Goal: Task Accomplishment & Management: Use online tool/utility

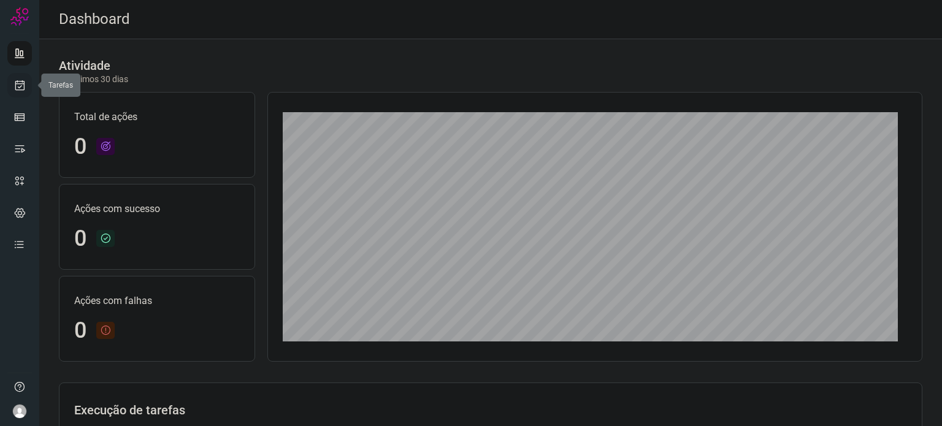
click at [20, 79] on icon at bounding box center [19, 85] width 13 height 12
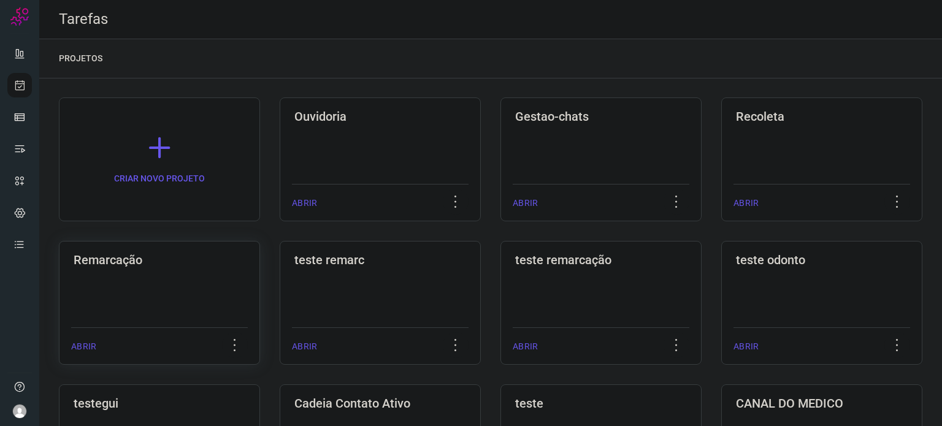
click at [188, 264] on h3 "Remarcação" at bounding box center [160, 260] width 172 height 15
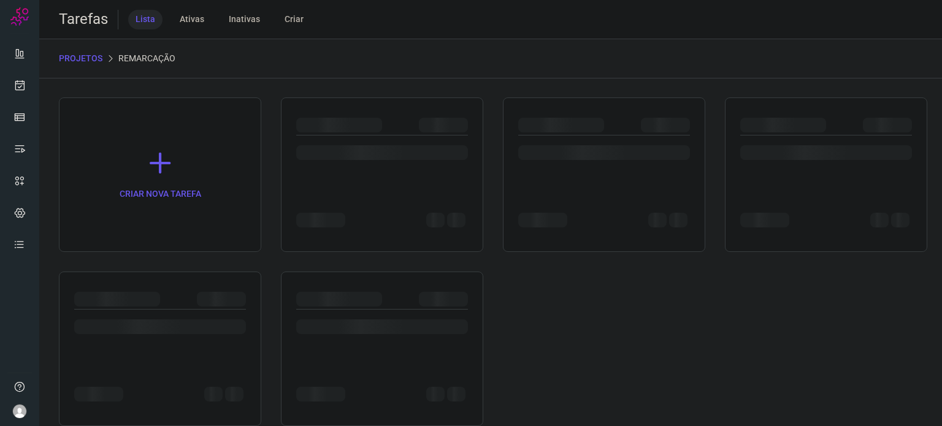
click at [188, 264] on div "CRIAR NOVA TAREFA" at bounding box center [491, 262] width 864 height 329
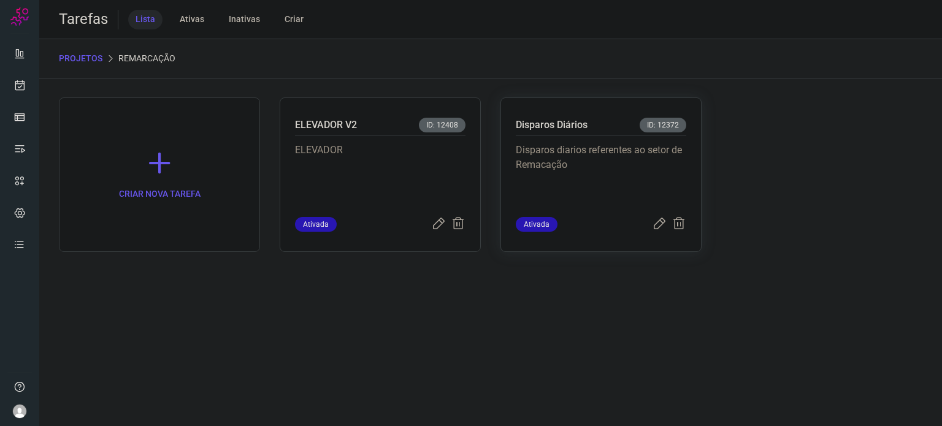
click at [575, 177] on p "Disparos diarios referentes ao setor de Remacação" at bounding box center [601, 173] width 171 height 61
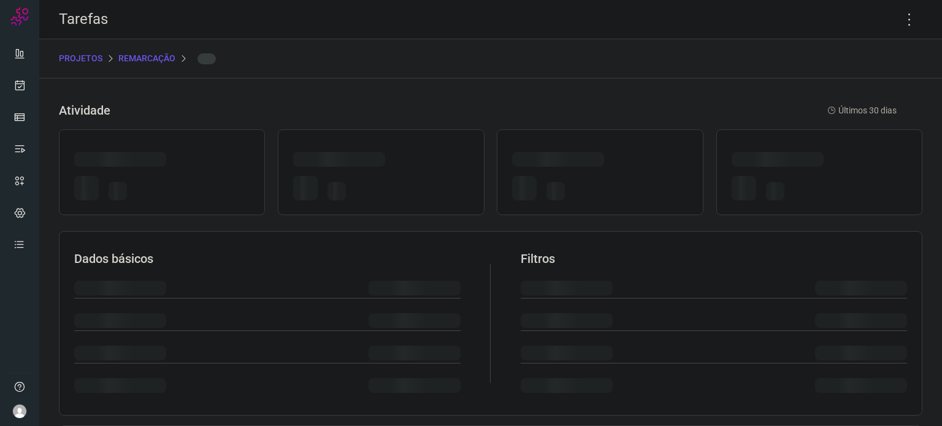
click at [575, 177] on div at bounding box center [599, 190] width 175 height 29
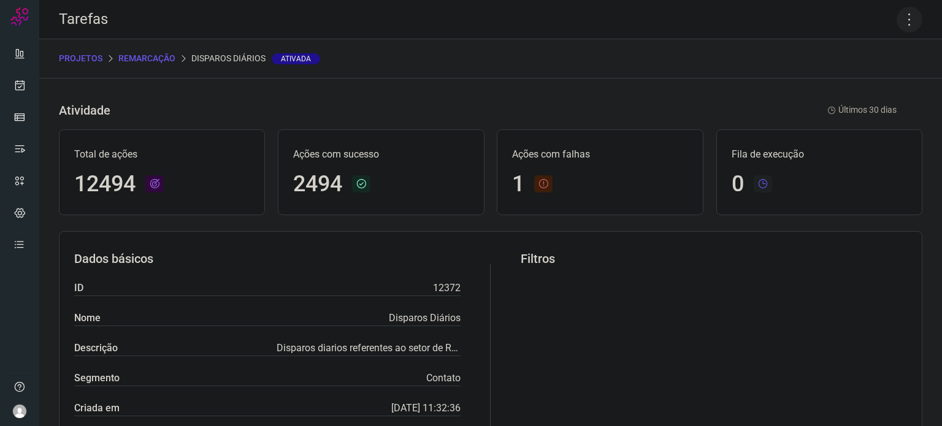
click at [897, 20] on icon at bounding box center [910, 20] width 26 height 26
click at [841, 81] on li "Executar" at bounding box center [857, 81] width 112 height 20
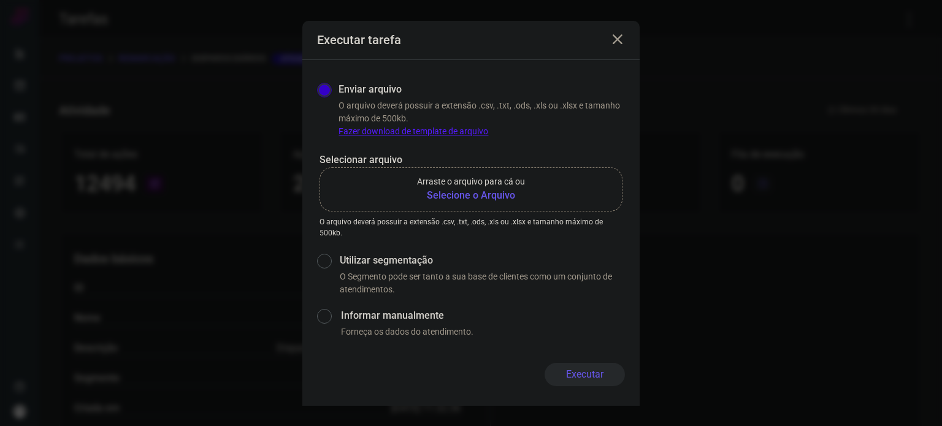
click at [517, 199] on b "Selecione o Arquivo" at bounding box center [471, 195] width 108 height 15
click at [0, 0] on input "Arraste o arquivo para cá ou Selecione o Arquivo" at bounding box center [0, 0] width 0 height 0
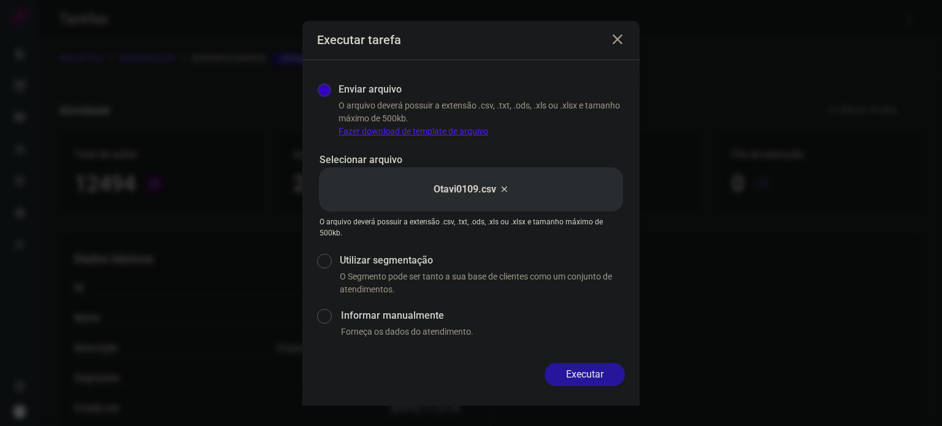
click at [574, 373] on button "Executar" at bounding box center [585, 374] width 80 height 23
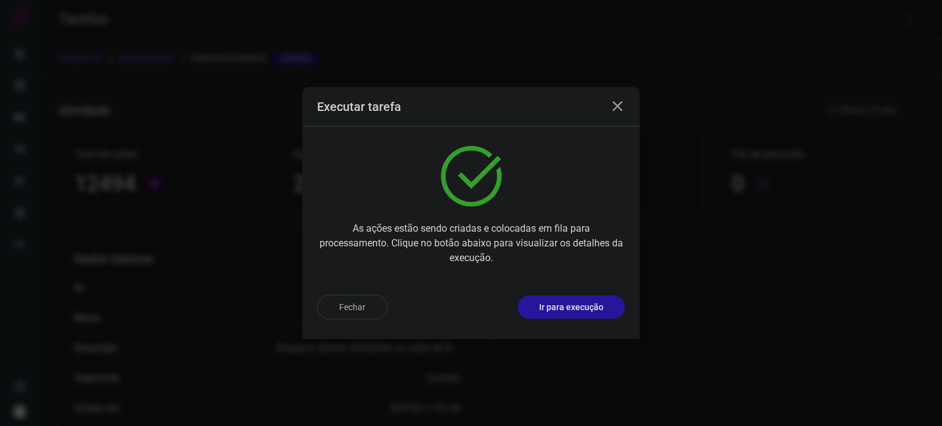
click at [597, 314] on button "Ir para execução" at bounding box center [571, 307] width 107 height 23
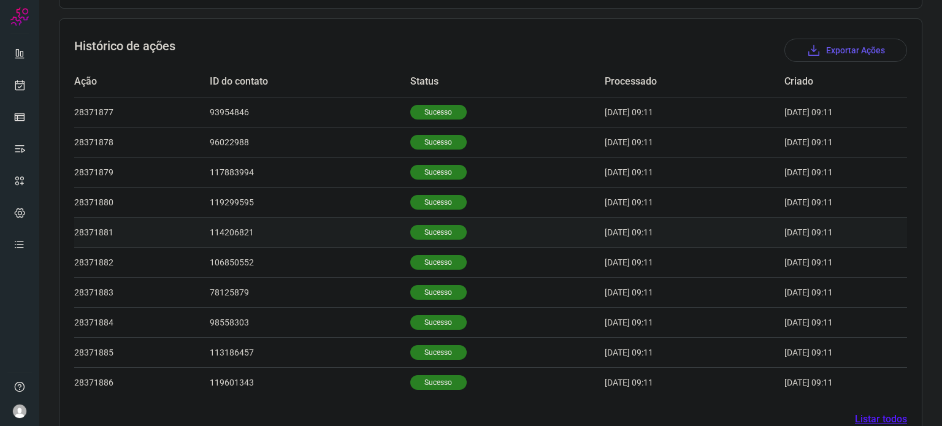
scroll to position [368, 0]
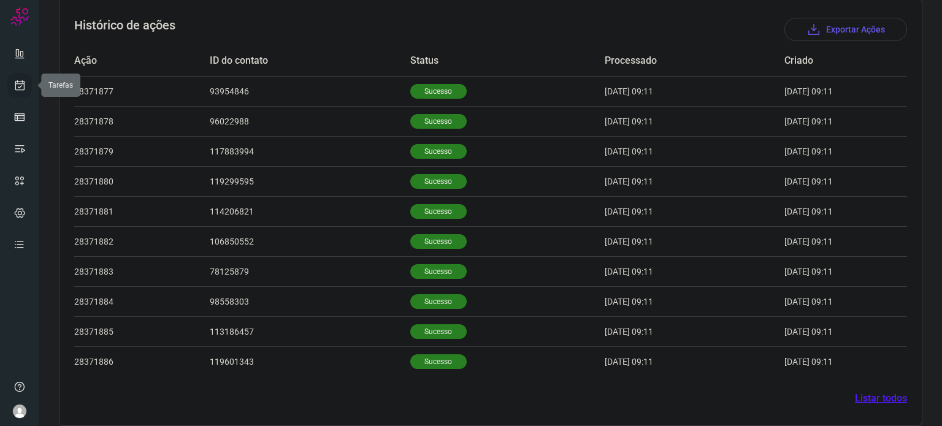
click at [9, 80] on link at bounding box center [19, 85] width 25 height 25
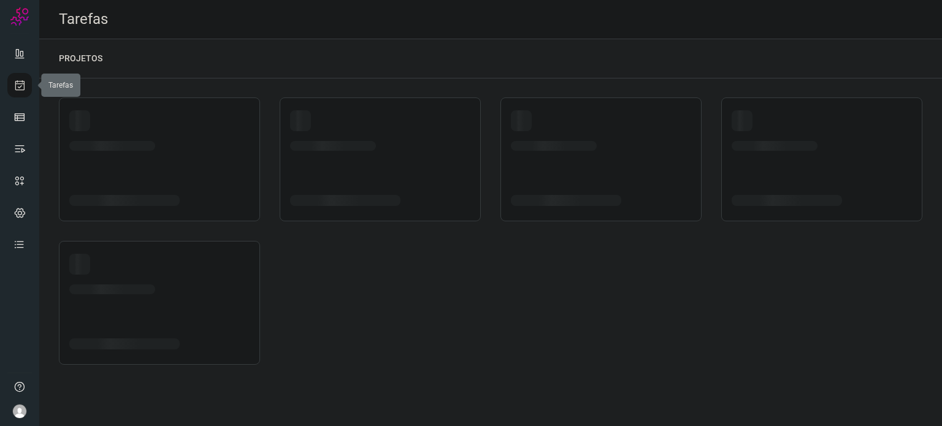
click at [20, 80] on icon at bounding box center [19, 85] width 13 height 12
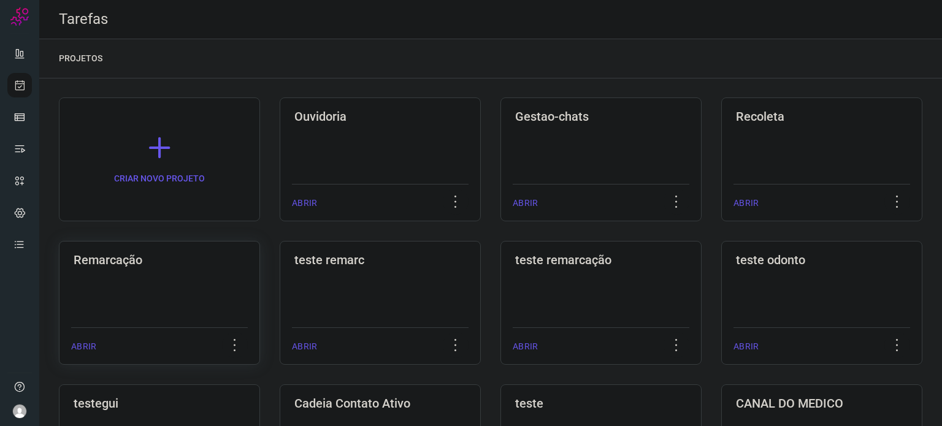
click at [280, 280] on div "Remarcação ABRIR" at bounding box center [380, 303] width 201 height 124
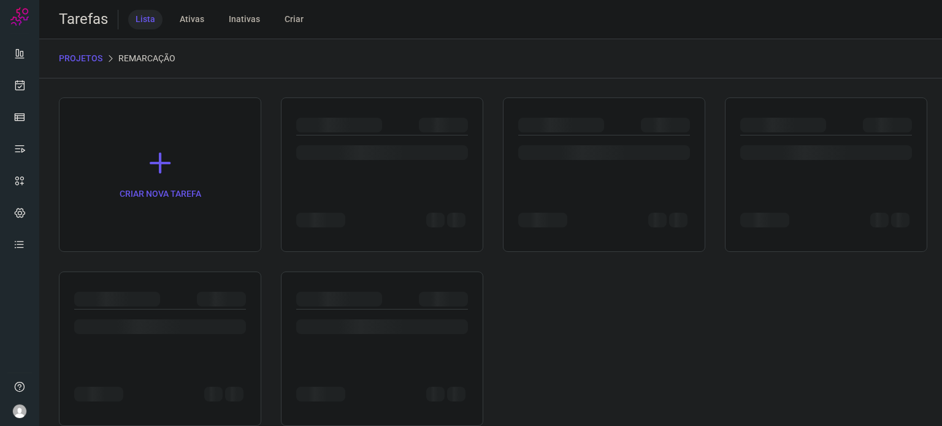
click at [170, 280] on div at bounding box center [160, 349] width 202 height 155
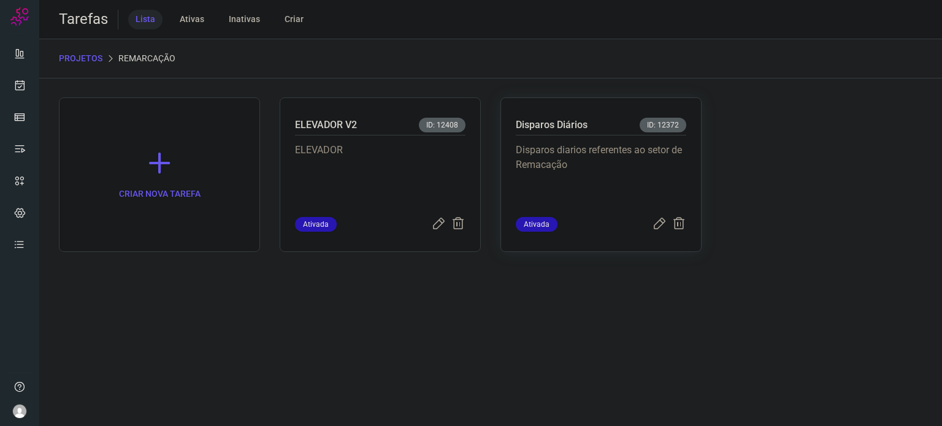
click at [601, 164] on p "Disparos diarios referentes ao setor de Remacação" at bounding box center [601, 173] width 171 height 61
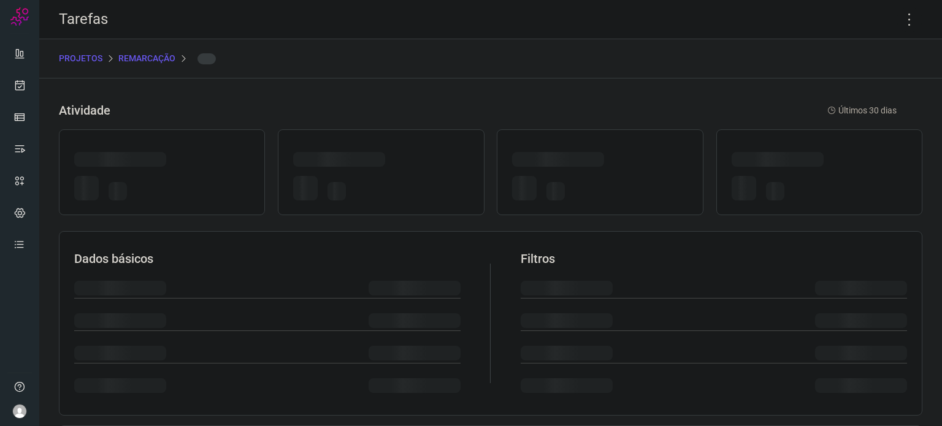
click at [601, 164] on div at bounding box center [599, 161] width 175 height 19
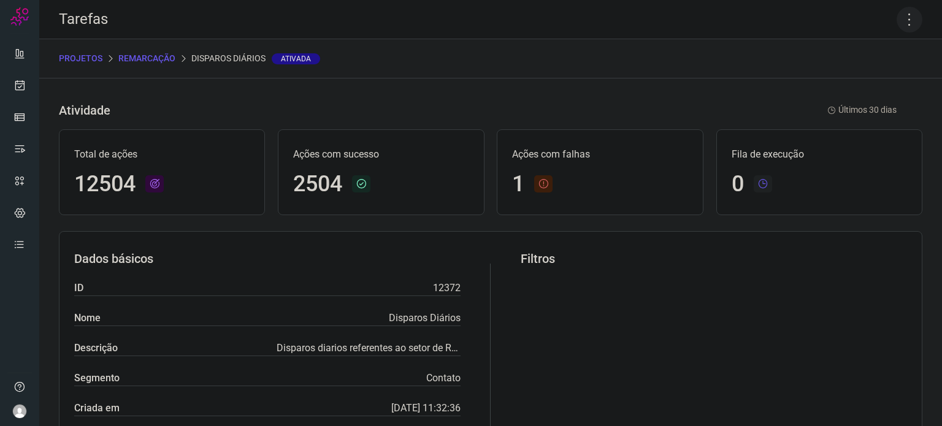
click at [902, 21] on icon at bounding box center [910, 20] width 26 height 26
click at [853, 80] on li "Executar" at bounding box center [857, 81] width 112 height 20
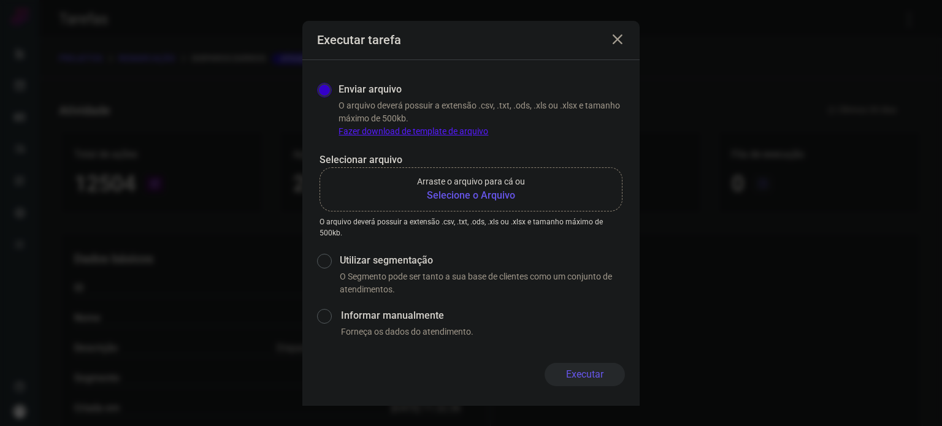
click at [469, 199] on b "Selecione o Arquivo" at bounding box center [471, 195] width 108 height 15
click at [0, 0] on input "Arraste o arquivo para cá ou Selecione o Arquivo" at bounding box center [0, 0] width 0 height 0
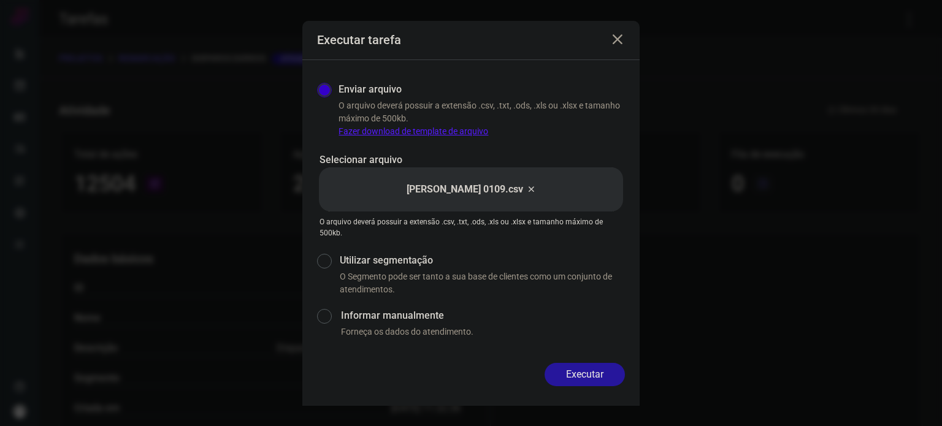
click at [581, 370] on button "Executar" at bounding box center [585, 374] width 80 height 23
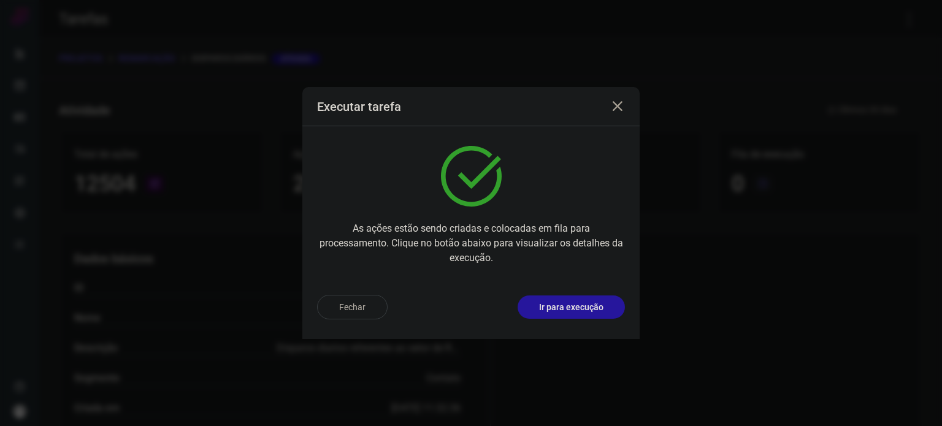
click at [584, 302] on p "Ir para execução" at bounding box center [571, 307] width 64 height 13
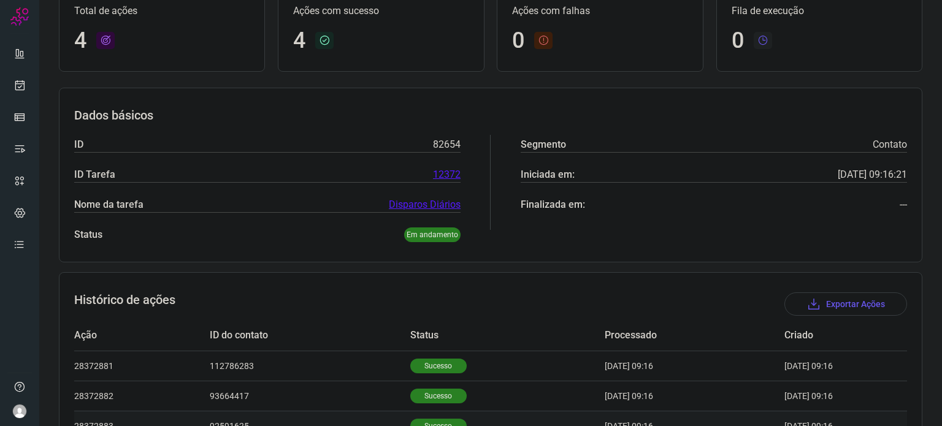
scroll to position [199, 0]
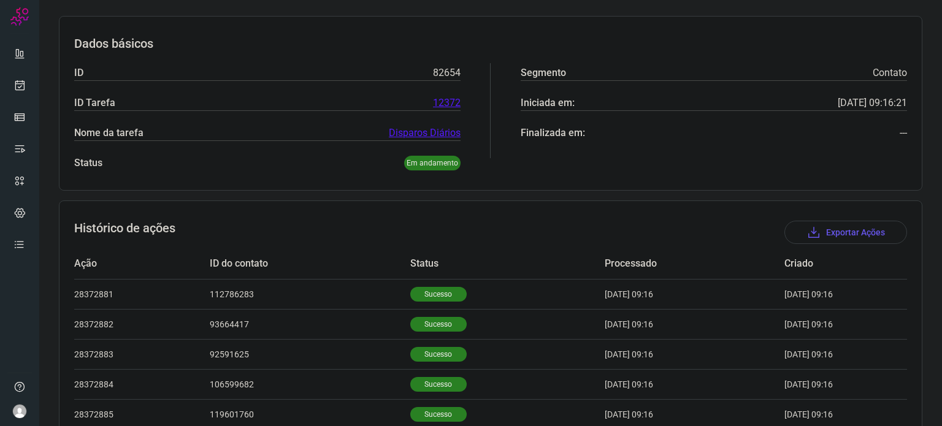
scroll to position [289, 0]
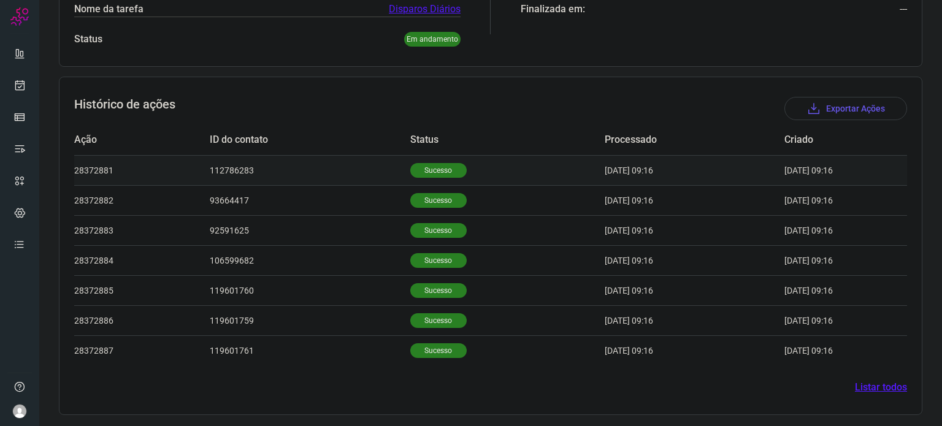
click at [437, 171] on p "Sucesso" at bounding box center [438, 170] width 56 height 15
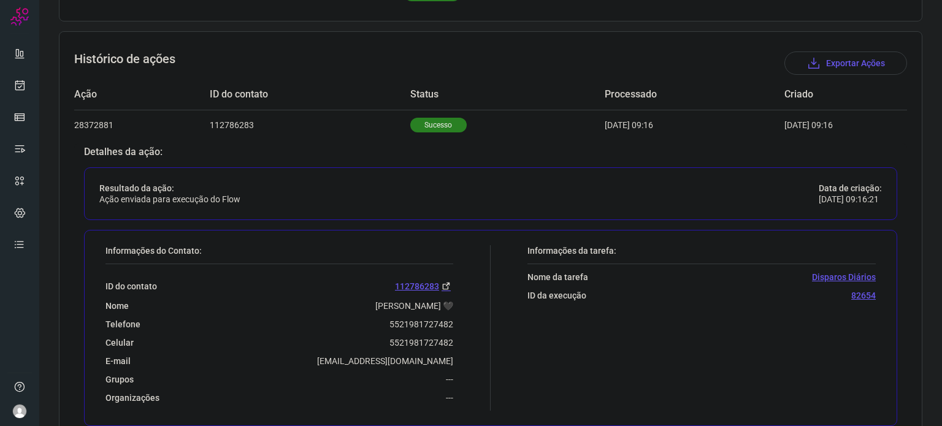
scroll to position [412, 0]
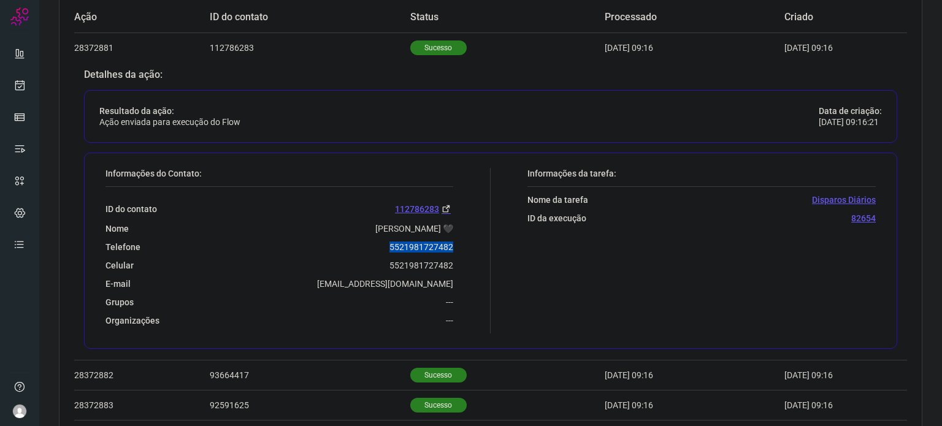
drag, startPoint x: 385, startPoint y: 244, endPoint x: 451, endPoint y: 250, distance: 67.1
click at [451, 250] on div "Informações do Contato: ID do contato 112786283 Nome Susana Batista 🖤 Telefone …" at bounding box center [294, 251] width 391 height 166
copy p "5521981727482"
click at [21, 83] on icon at bounding box center [19, 85] width 13 height 12
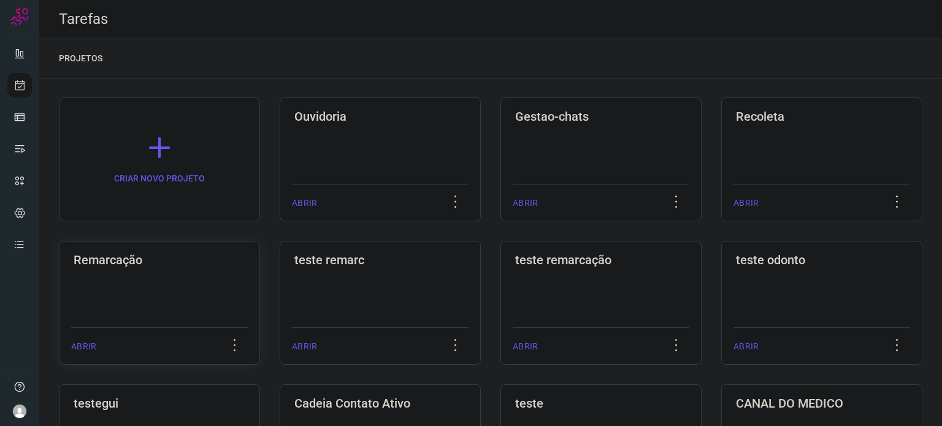
click at [280, 313] on div "Remarcação ABRIR" at bounding box center [380, 303] width 201 height 124
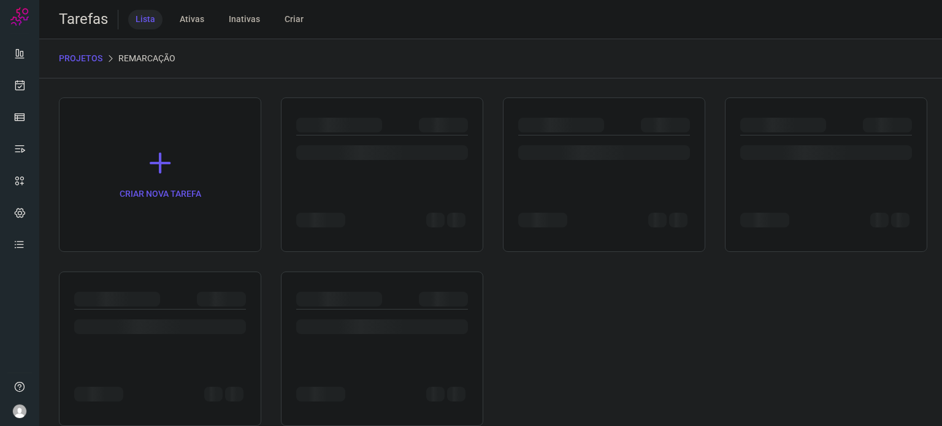
click at [209, 313] on div at bounding box center [160, 324] width 172 height 29
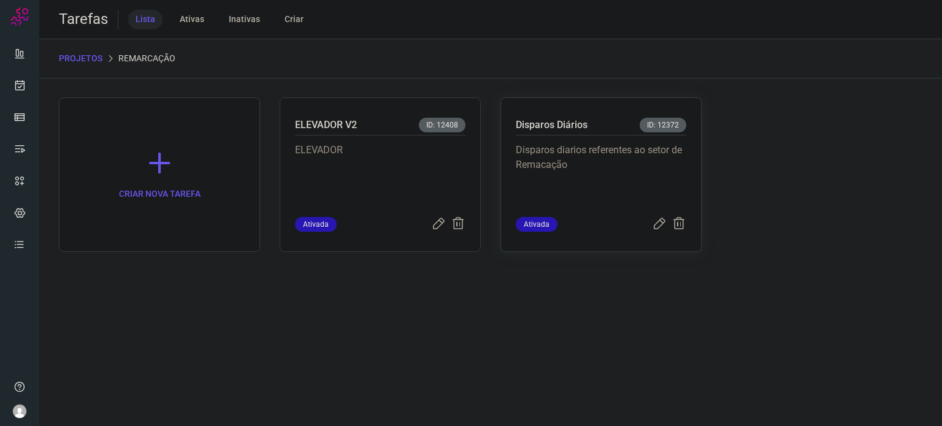
click at [632, 186] on p "Disparos diarios referentes ao setor de Remacação" at bounding box center [601, 173] width 171 height 61
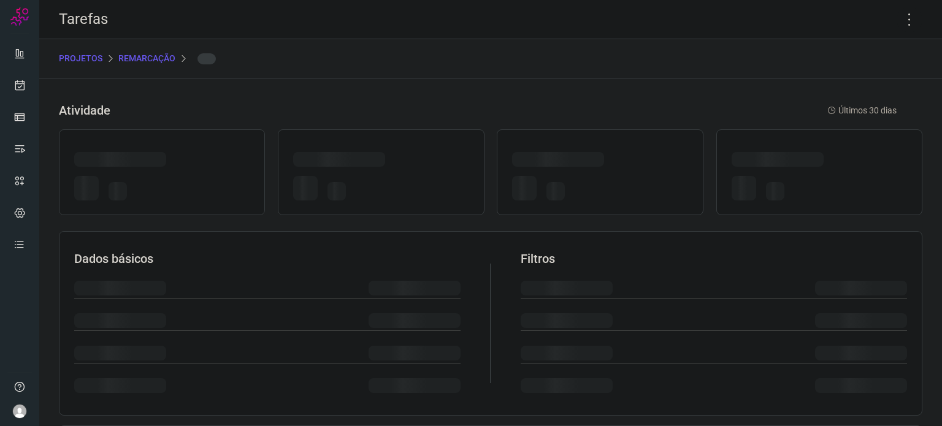
click at [632, 186] on div at bounding box center [599, 190] width 175 height 29
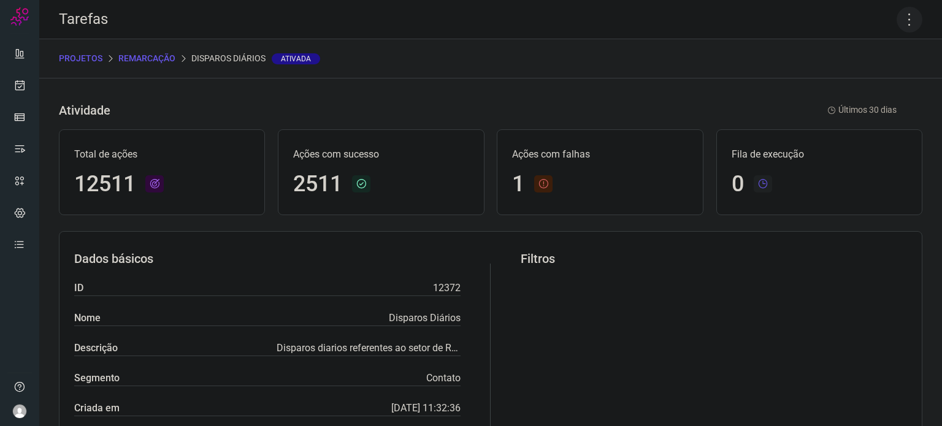
click at [899, 26] on icon at bounding box center [910, 20] width 26 height 26
click at [865, 79] on li "Executar" at bounding box center [857, 81] width 112 height 20
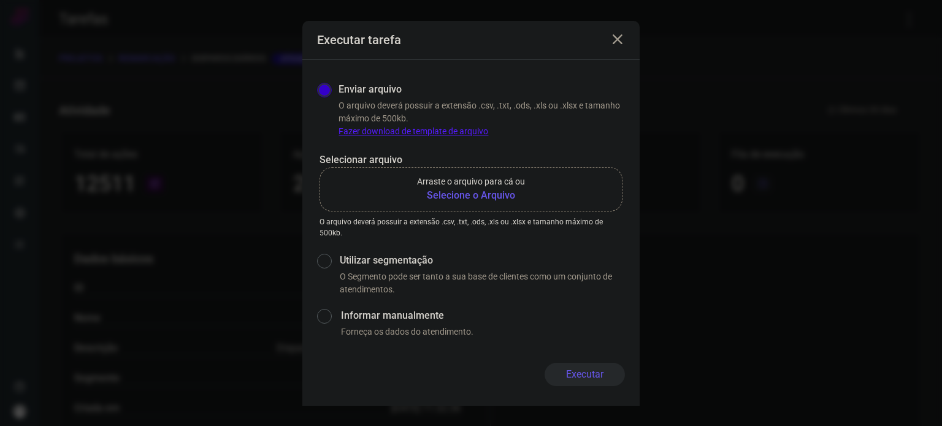
click at [479, 196] on b "Selecione o Arquivo" at bounding box center [471, 195] width 108 height 15
click at [0, 0] on input "Arraste o arquivo para cá ou Selecione o Arquivo" at bounding box center [0, 0] width 0 height 0
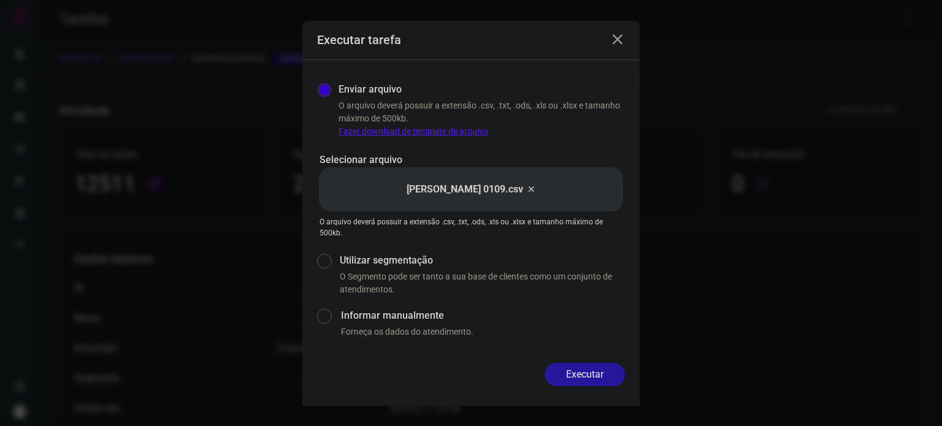
click at [594, 372] on button "Executar" at bounding box center [585, 374] width 80 height 23
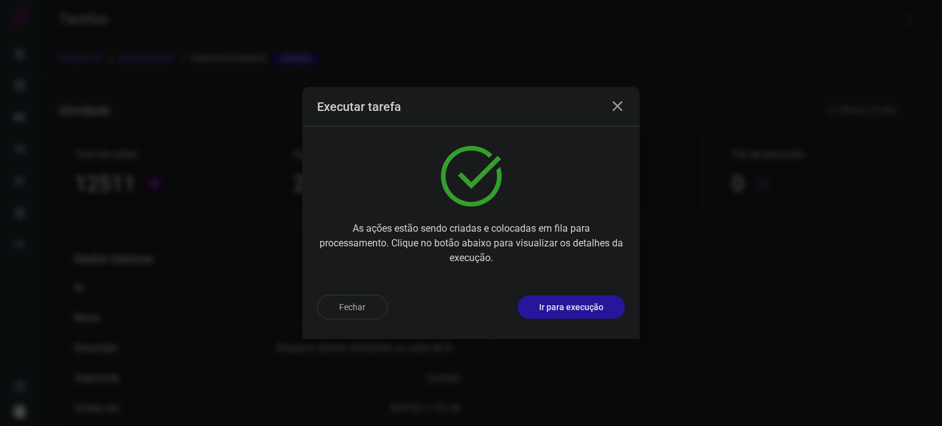
click at [590, 304] on p "Ir para execução" at bounding box center [571, 307] width 64 height 13
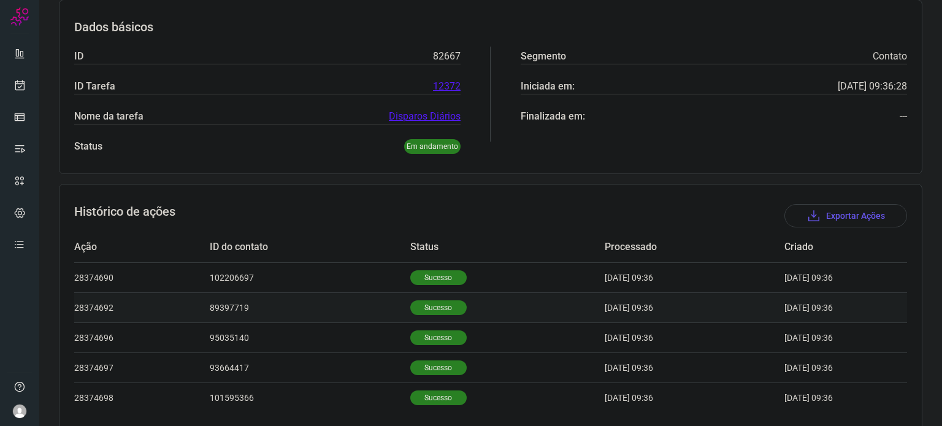
scroll to position [229, 0]
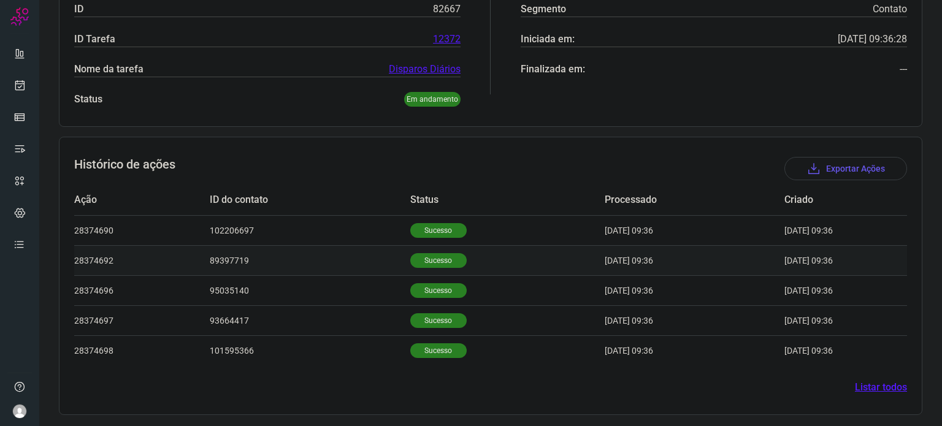
click at [449, 262] on p "Sucesso" at bounding box center [438, 260] width 56 height 15
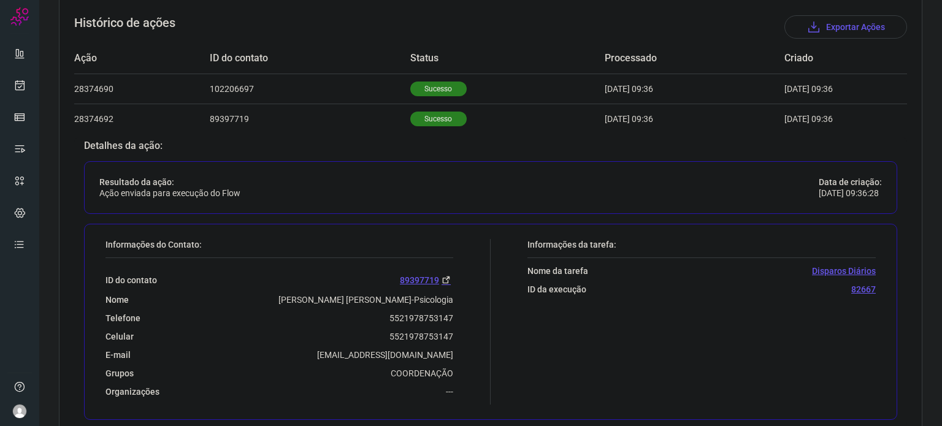
scroll to position [526, 0]
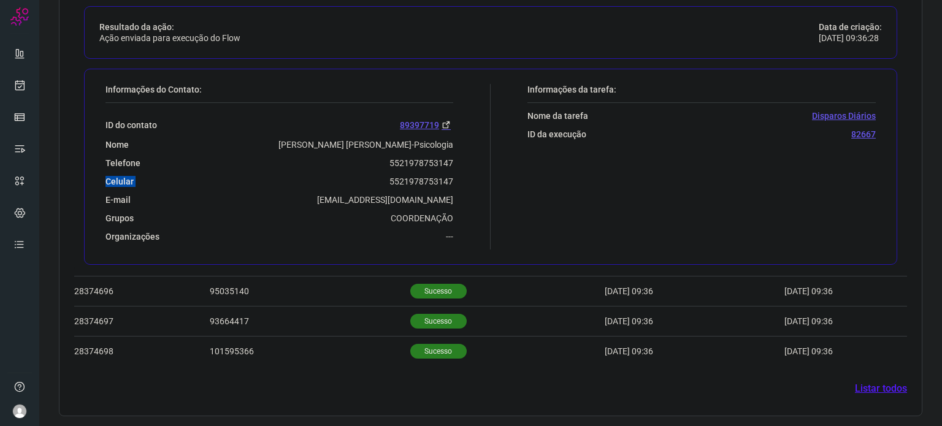
drag, startPoint x: 383, startPoint y: 174, endPoint x: 435, endPoint y: 151, distance: 57.1
click at [444, 156] on div "ID do contato 89397719 Nome Marina Muniz Bizzotti Marchiori-Psicologia Telefone…" at bounding box center [279, 172] width 348 height 139
click at [356, 163] on div "Telefone 5521978753147" at bounding box center [279, 163] width 348 height 11
drag, startPoint x: 372, startPoint y: 158, endPoint x: 453, endPoint y: 156, distance: 80.4
click at [453, 156] on div "Informações do Contato: ID do contato 89397719 Nome Marina Muniz Bizzotti March…" at bounding box center [294, 167] width 391 height 166
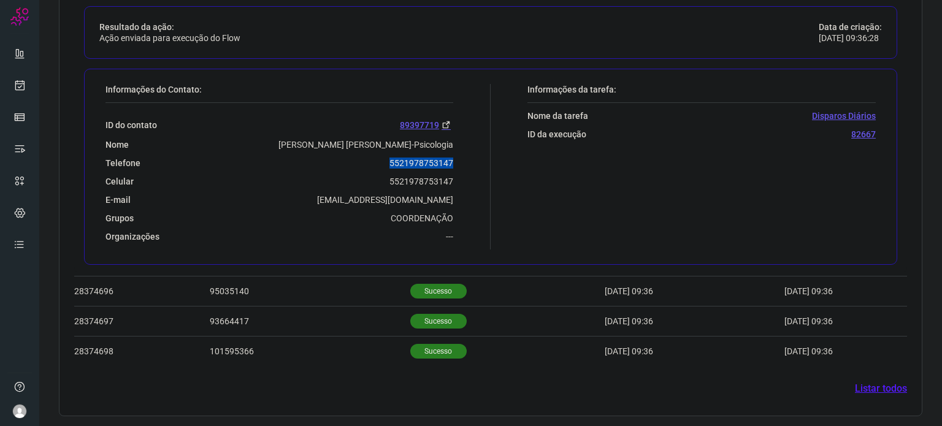
copy p "5521978753147"
click at [17, 87] on icon at bounding box center [19, 85] width 13 height 12
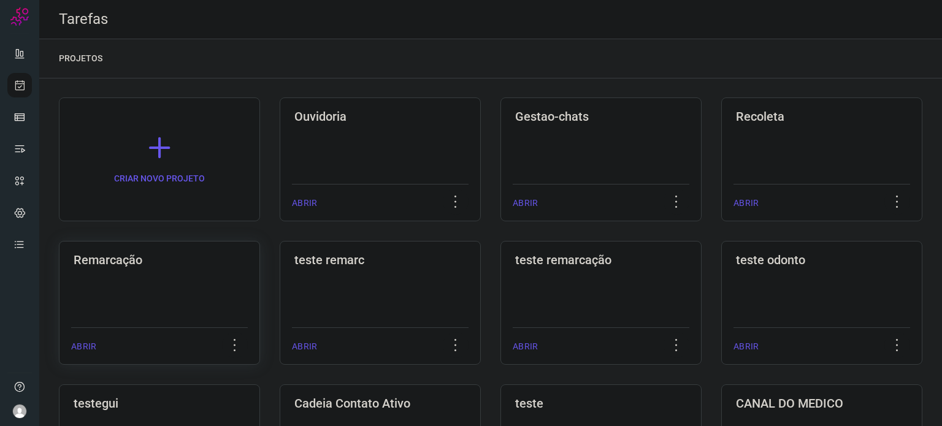
click at [114, 249] on div "Remarcação" at bounding box center [159, 258] width 177 height 20
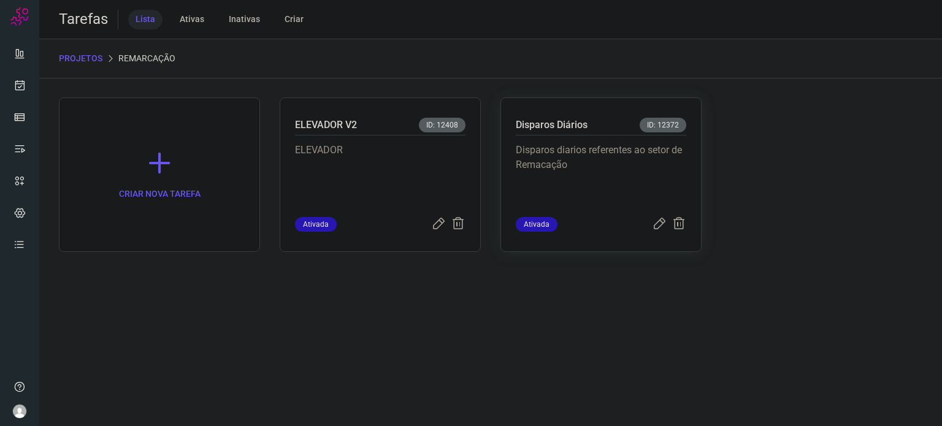
click at [528, 161] on p "Disparos diarios referentes ao setor de Remacação" at bounding box center [601, 173] width 171 height 61
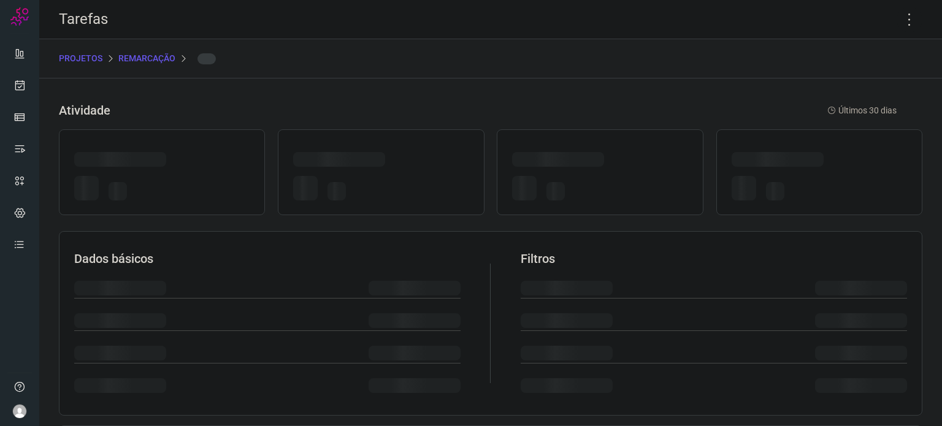
click at [528, 161] on div at bounding box center [558, 159] width 92 height 15
click at [902, 24] on icon at bounding box center [910, 20] width 26 height 26
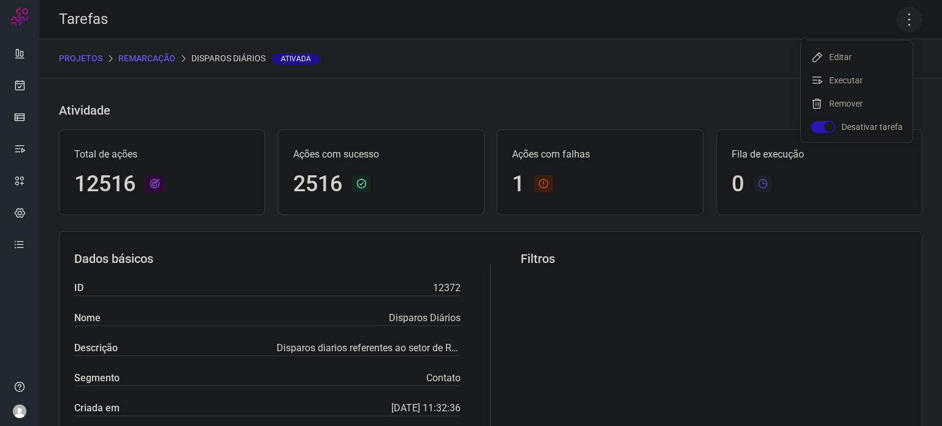
click at [901, 21] on icon at bounding box center [910, 20] width 26 height 26
click at [858, 80] on li "Executar" at bounding box center [857, 81] width 112 height 20
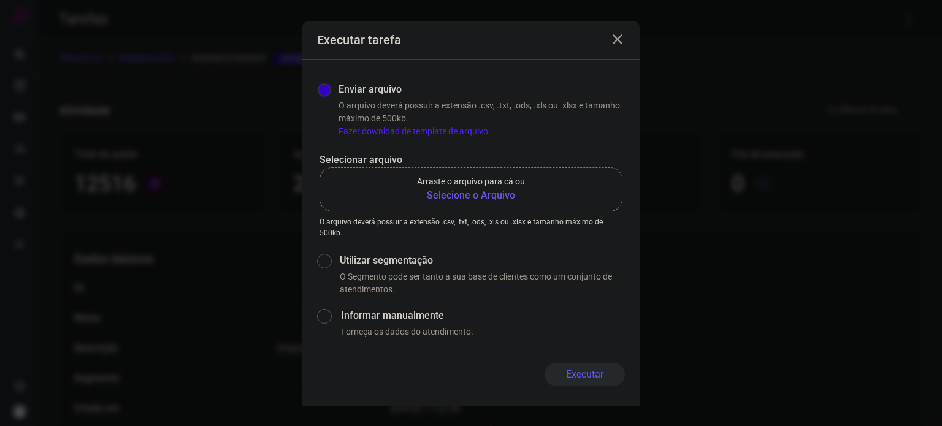
click at [480, 190] on b "Selecione o Arquivo" at bounding box center [471, 195] width 108 height 15
click at [0, 0] on input "Arraste o arquivo para cá ou Selecione o Arquivo" at bounding box center [0, 0] width 0 height 0
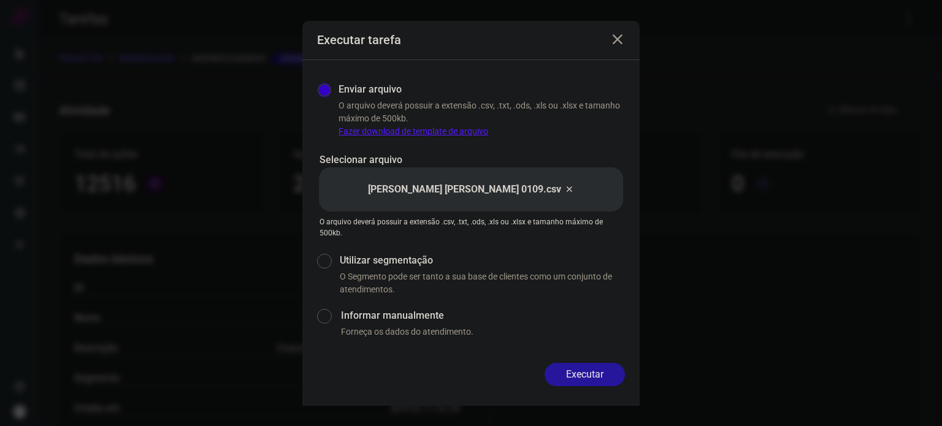
click at [581, 367] on button "Executar" at bounding box center [585, 374] width 80 height 23
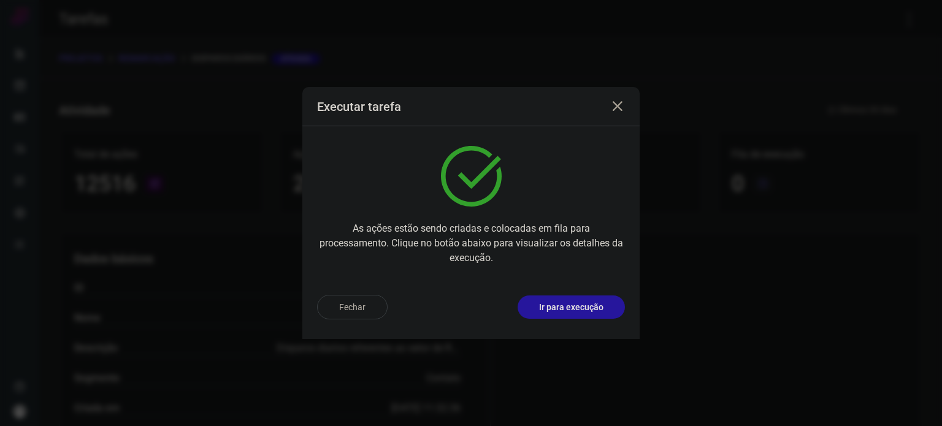
click at [588, 306] on p "Ir para execução" at bounding box center [571, 307] width 64 height 13
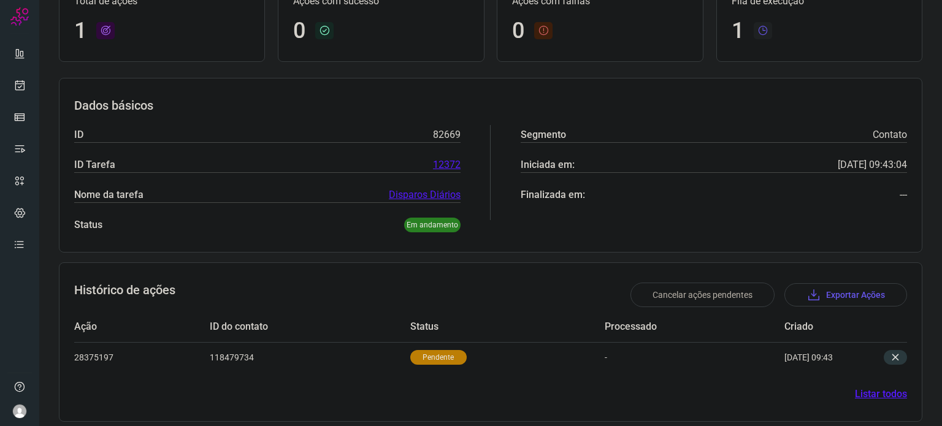
scroll to position [110, 0]
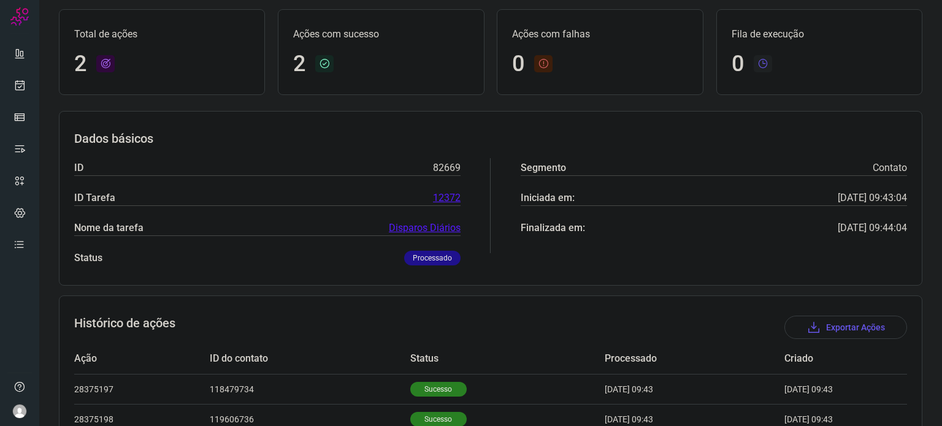
scroll to position [139, 0]
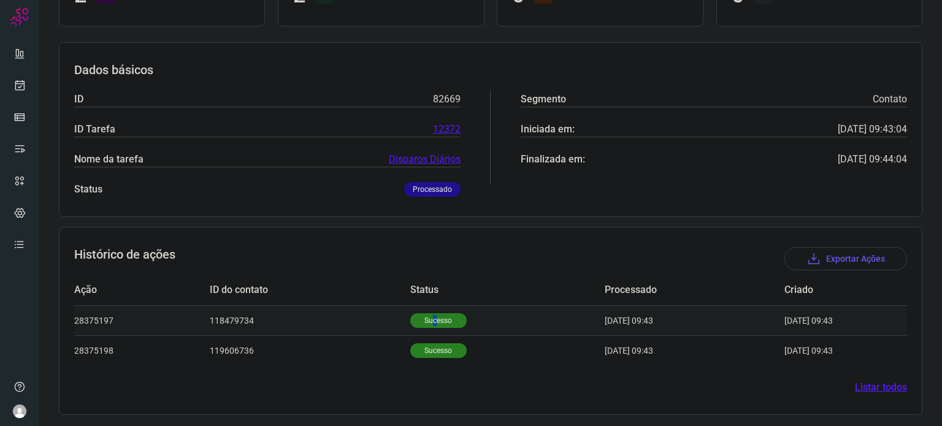
click at [419, 312] on td "Sucesso" at bounding box center [507, 320] width 194 height 30
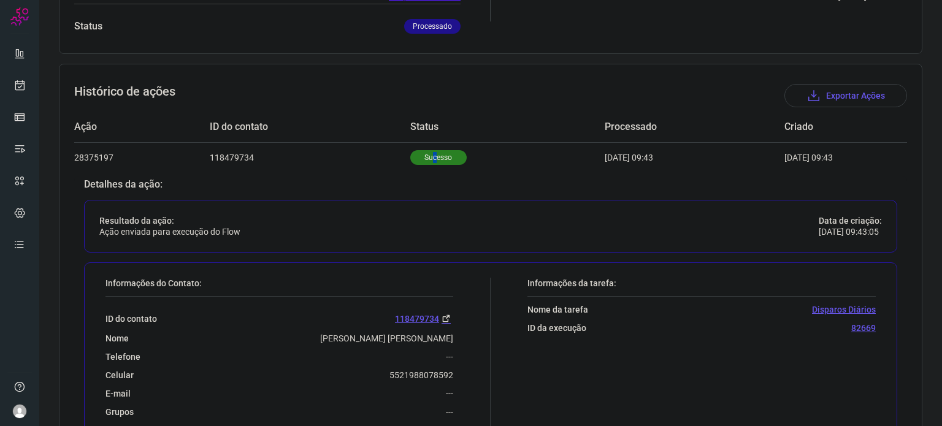
scroll to position [436, 0]
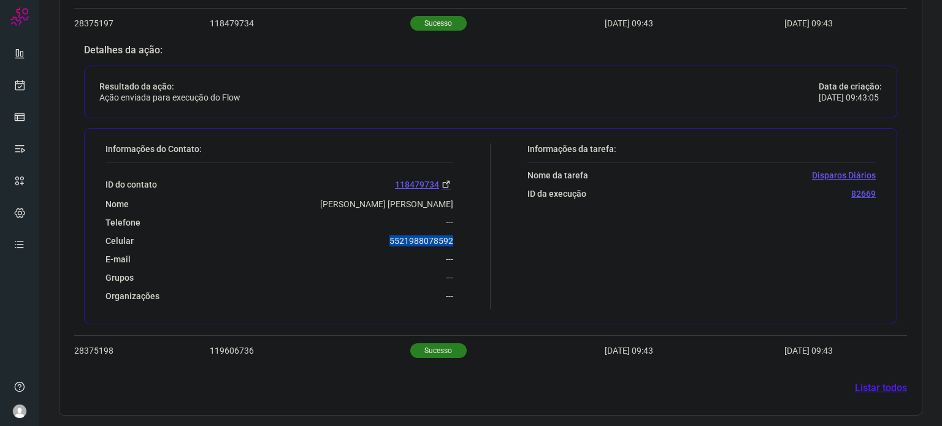
drag, startPoint x: 379, startPoint y: 236, endPoint x: 451, endPoint y: 238, distance: 71.8
click at [451, 237] on div "Informações do Contato: ID do contato 118479734 Nome [PERSON_NAME] [PERSON_NAME…" at bounding box center [294, 227] width 391 height 166
copy p "5521988078592"
click at [435, 355] on p "Sucesso" at bounding box center [438, 350] width 56 height 15
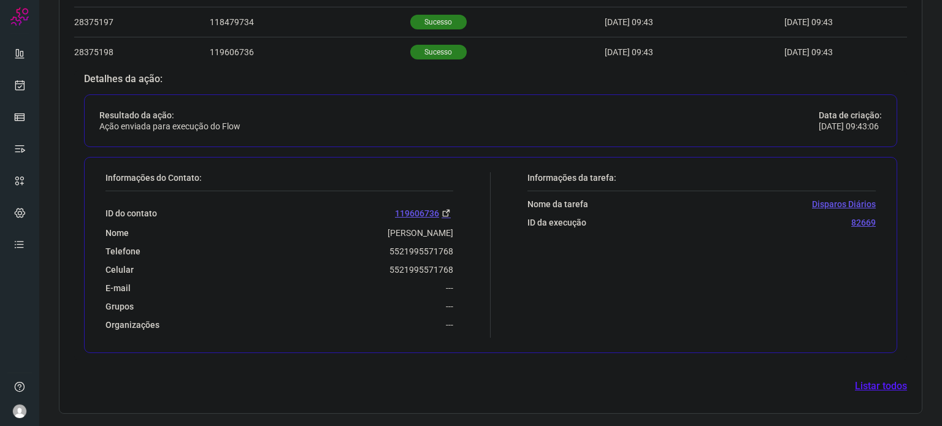
scroll to position [435, 0]
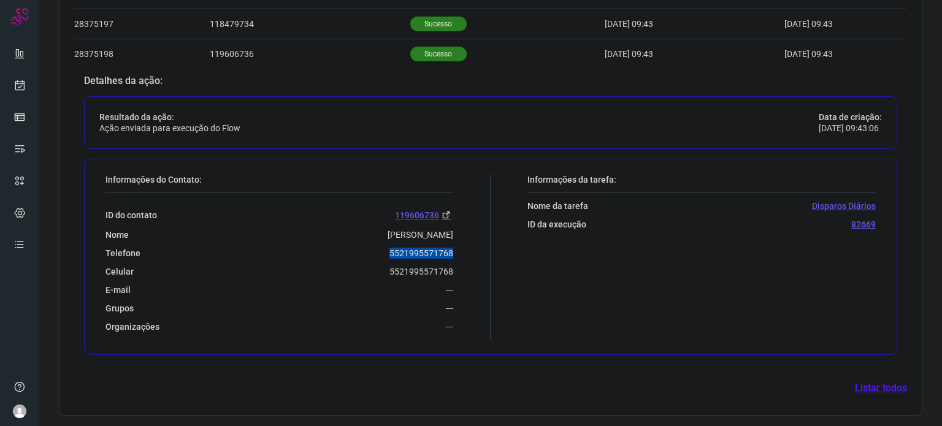
drag, startPoint x: 385, startPoint y: 255, endPoint x: 456, endPoint y: 256, distance: 71.8
click at [456, 256] on div "Informações do Contato: ID do contato 119606736 Nome [PERSON_NAME] Telefone 552…" at bounding box center [294, 257] width 391 height 166
copy p "5521995571768"
click at [25, 88] on icon at bounding box center [19, 85] width 13 height 12
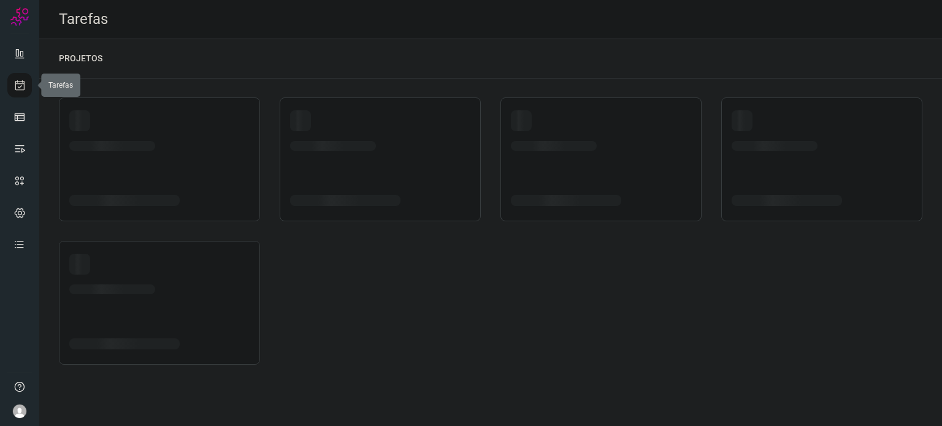
click at [24, 90] on icon at bounding box center [19, 85] width 13 height 12
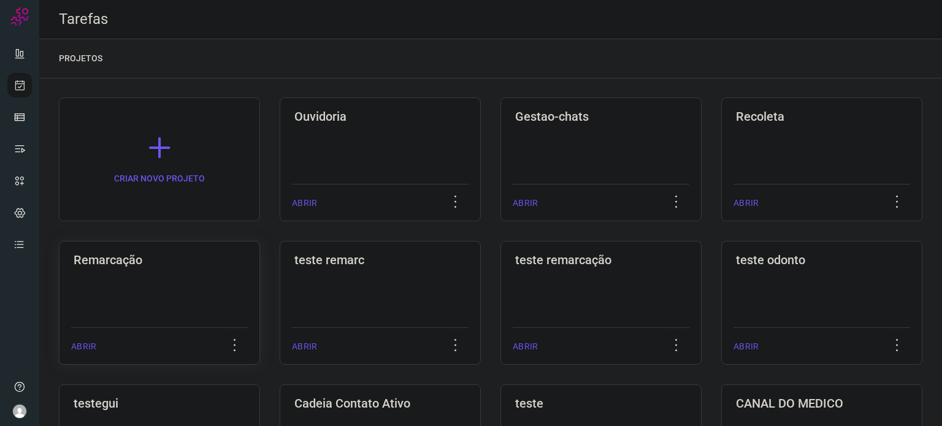
click at [104, 328] on div "ABRIR" at bounding box center [159, 343] width 177 height 31
click at [280, 301] on div "Remarcação ABRIR" at bounding box center [380, 303] width 201 height 124
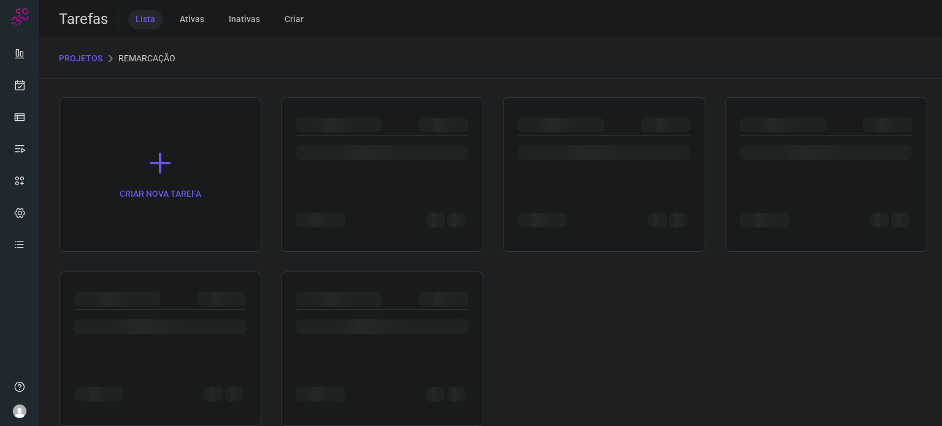
click at [94, 301] on div at bounding box center [117, 299] width 86 height 15
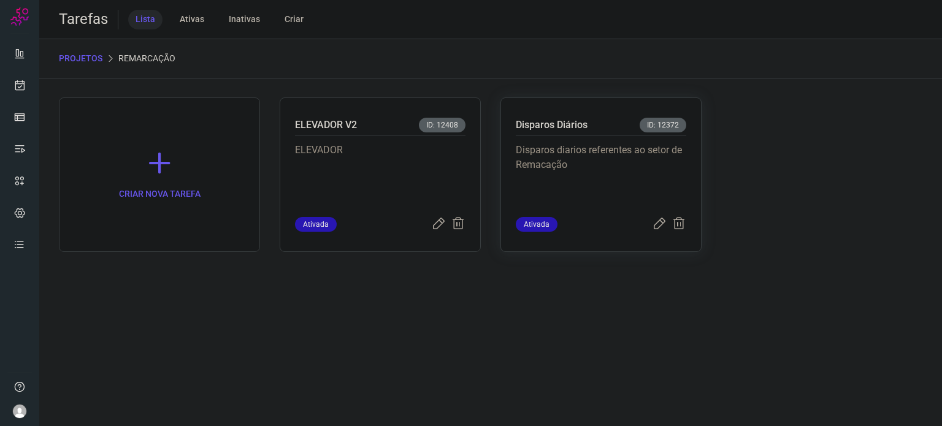
click at [630, 170] on p "Disparos diarios referentes ao setor de Remacação" at bounding box center [601, 173] width 171 height 61
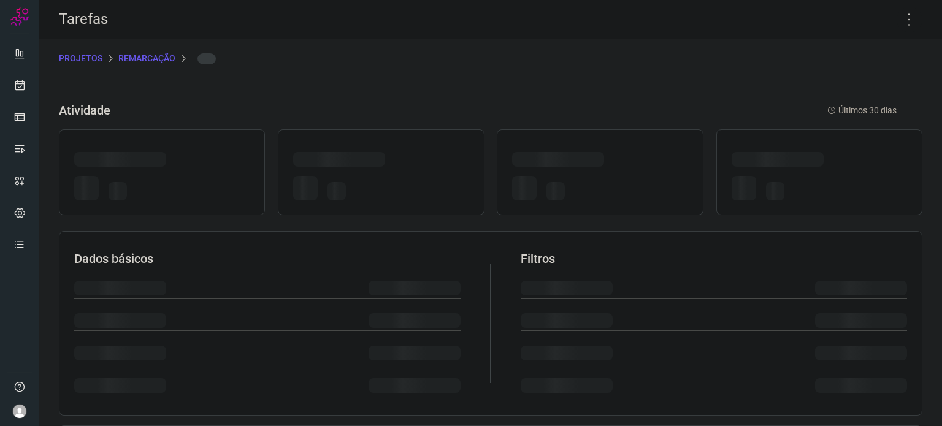
click at [630, 170] on div at bounding box center [599, 161] width 175 height 19
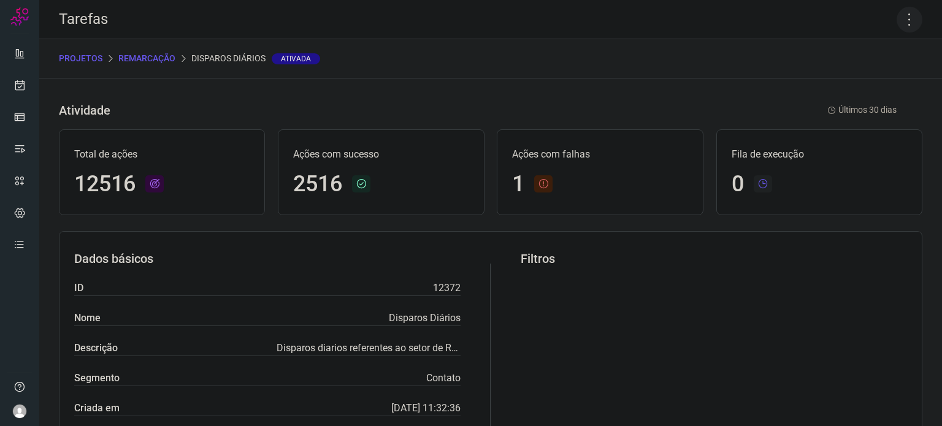
click at [906, 18] on icon at bounding box center [910, 20] width 26 height 26
click at [874, 75] on li "Executar" at bounding box center [857, 81] width 112 height 20
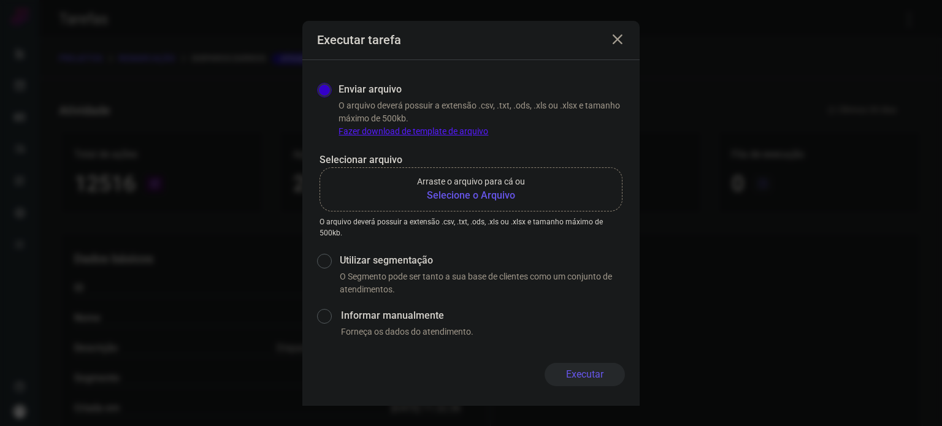
click at [487, 200] on b "Selecione o Arquivo" at bounding box center [471, 195] width 108 height 15
click at [0, 0] on input "Arraste o arquivo para cá ou Selecione o Arquivo" at bounding box center [0, 0] width 0 height 0
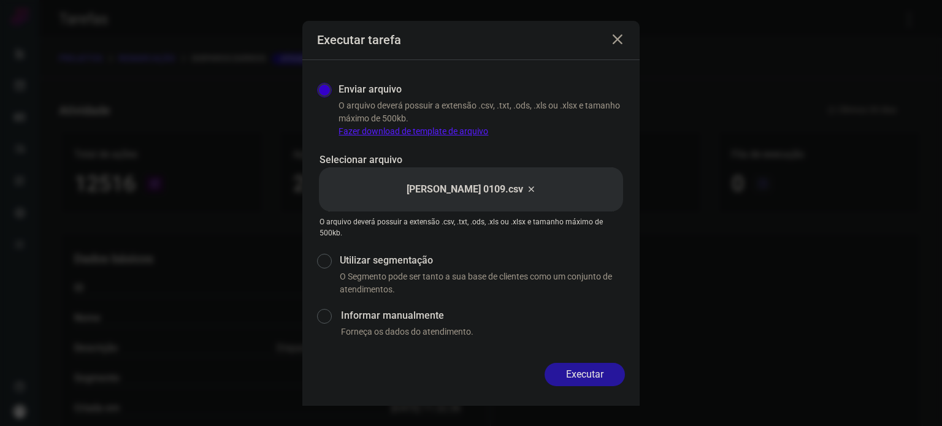
click at [572, 368] on button "Executar" at bounding box center [585, 374] width 80 height 23
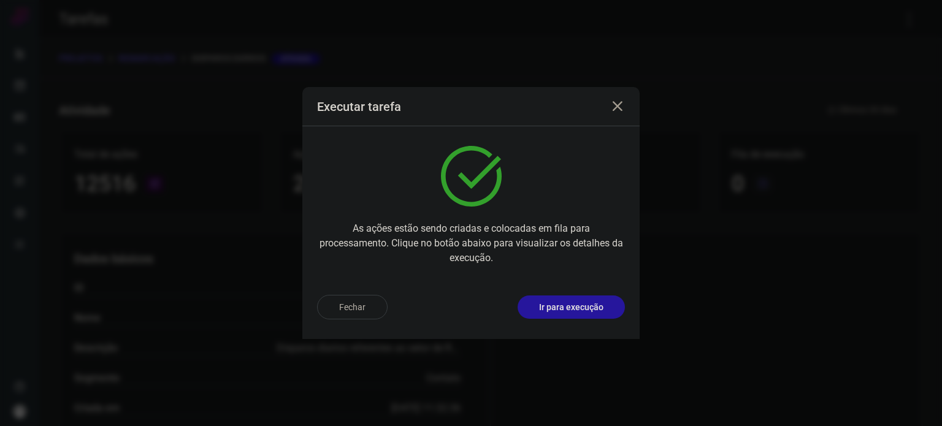
click at [591, 308] on p "Ir para execução" at bounding box center [571, 307] width 64 height 13
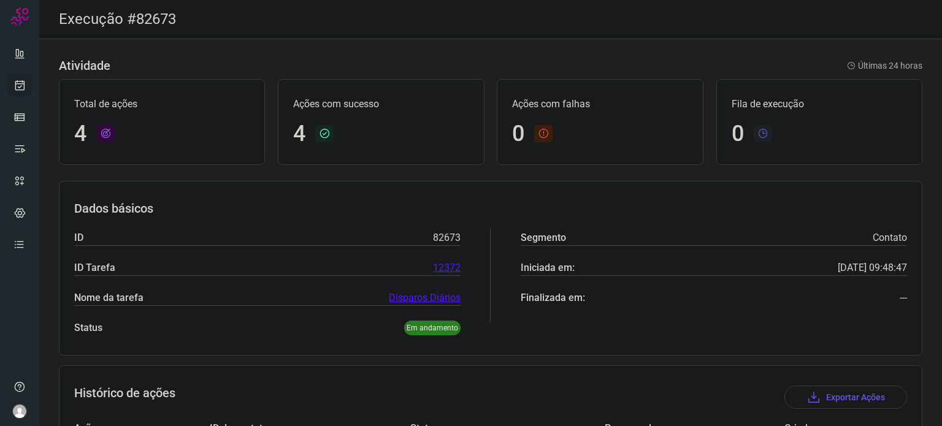
click at [20, 83] on icon at bounding box center [19, 85] width 13 height 12
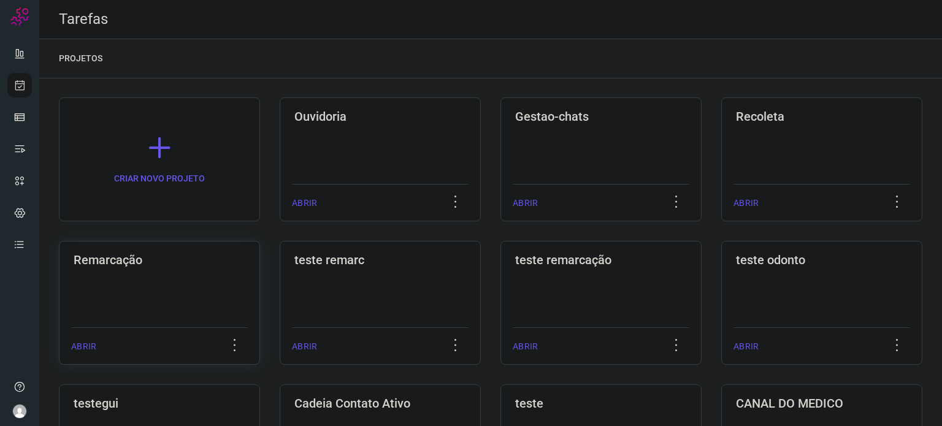
click at [280, 291] on div "Remarcação ABRIR" at bounding box center [380, 303] width 201 height 124
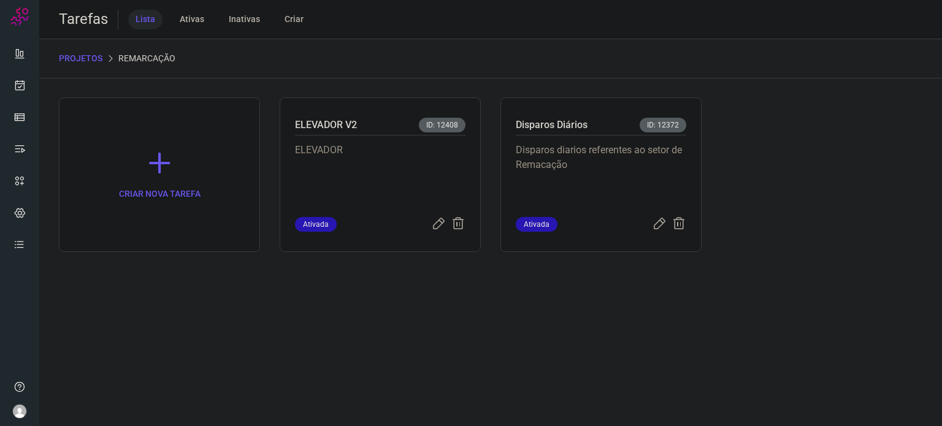
click at [577, 176] on p "Disparos diarios referentes ao setor de Remacação" at bounding box center [601, 173] width 171 height 61
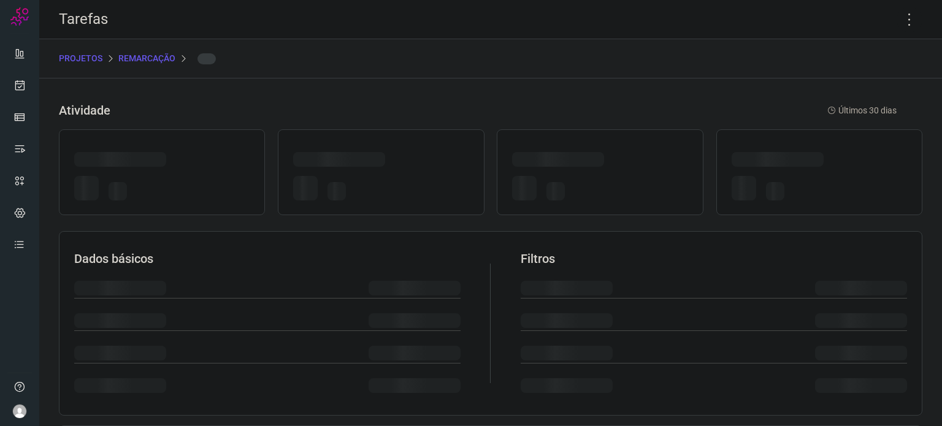
click at [577, 176] on div at bounding box center [599, 190] width 175 height 29
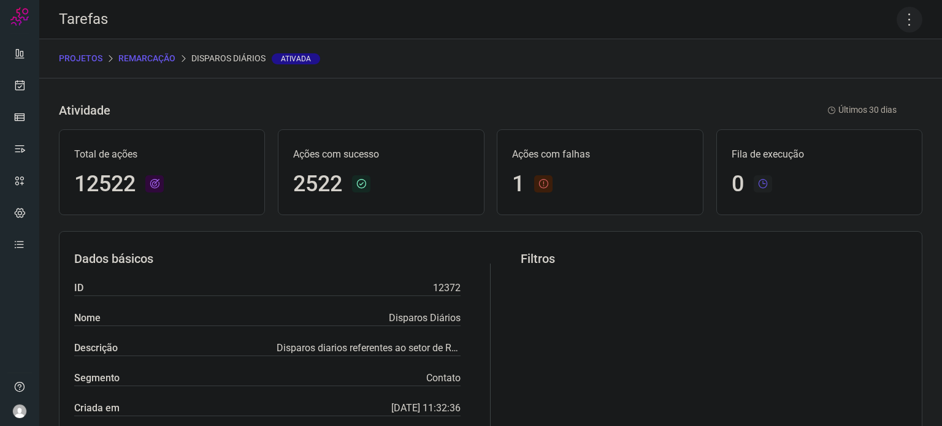
click at [903, 18] on icon at bounding box center [910, 20] width 26 height 26
click at [865, 85] on li "Executar" at bounding box center [857, 81] width 112 height 20
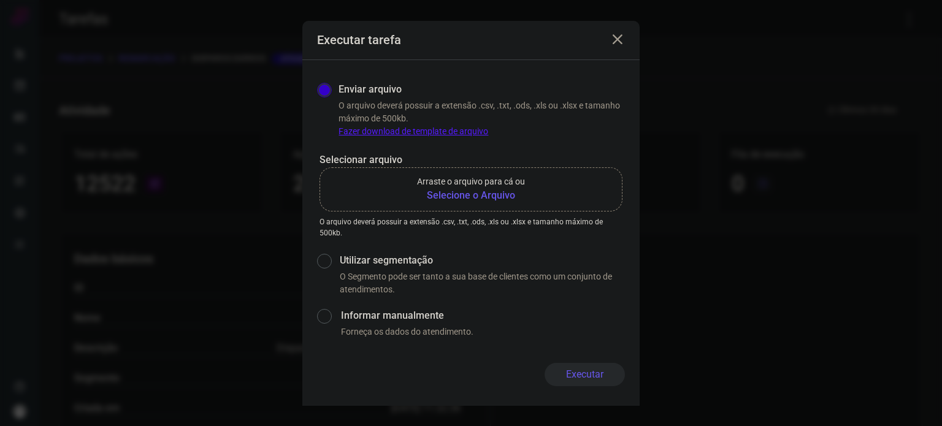
click at [462, 186] on p "Arraste o arquivo para cá ou" at bounding box center [471, 181] width 108 height 13
click at [0, 0] on input "Arraste o arquivo para cá ou Selecione o Arquivo" at bounding box center [0, 0] width 0 height 0
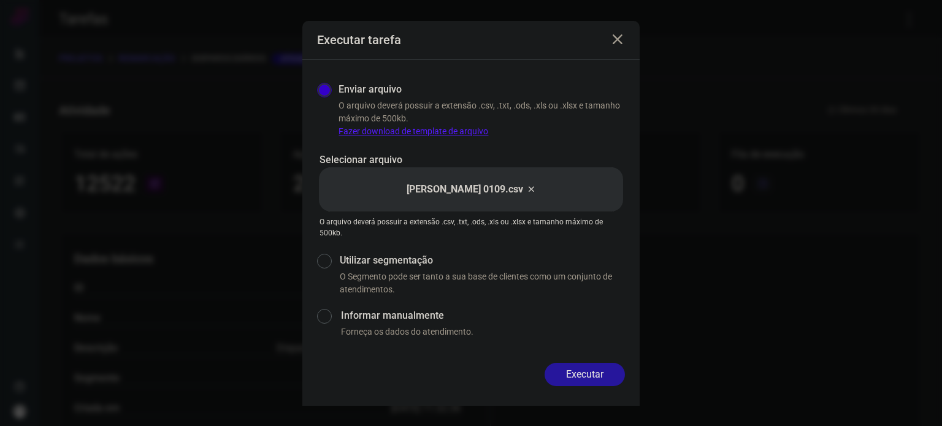
click at [562, 375] on button "Executar" at bounding box center [585, 374] width 80 height 23
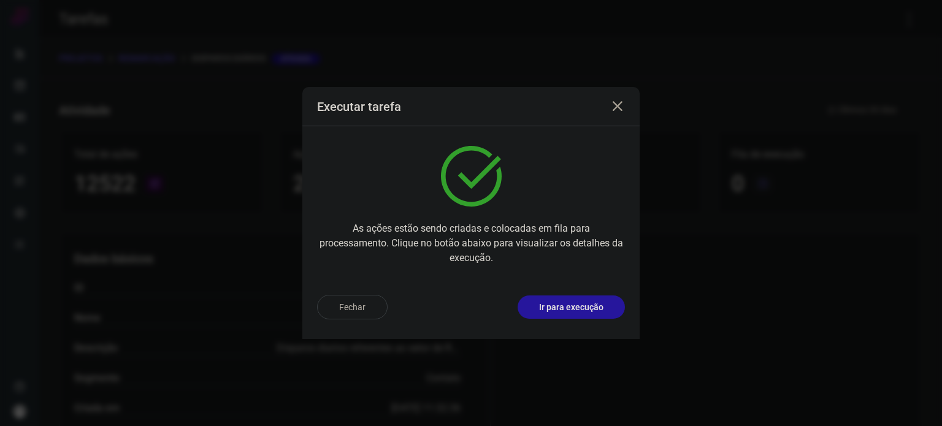
click at [565, 308] on p "Ir para execução" at bounding box center [571, 307] width 64 height 13
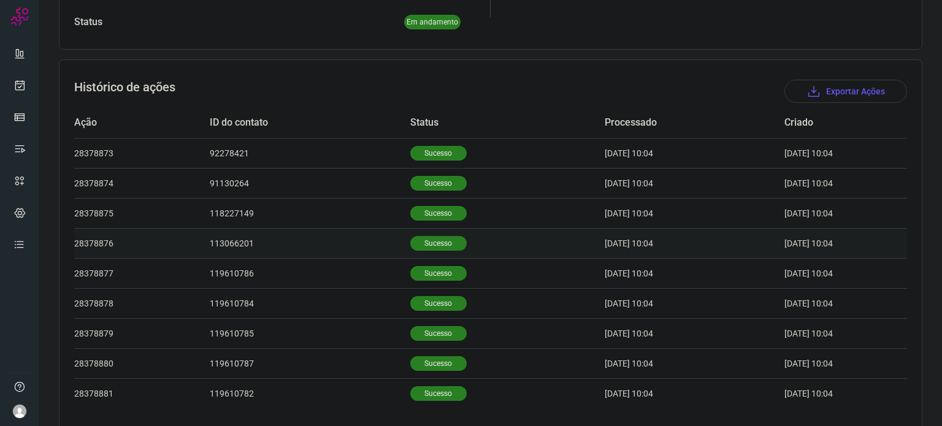
scroll to position [307, 0]
click at [432, 243] on p "Sucesso" at bounding box center [438, 243] width 56 height 15
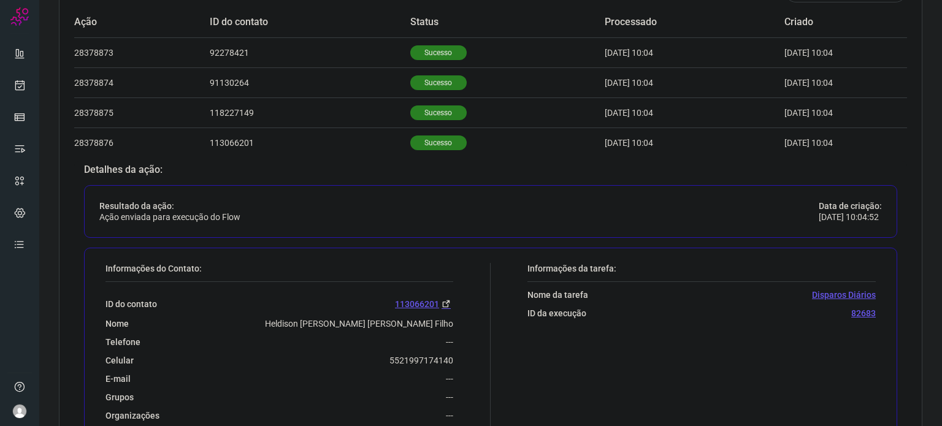
scroll to position [491, 0]
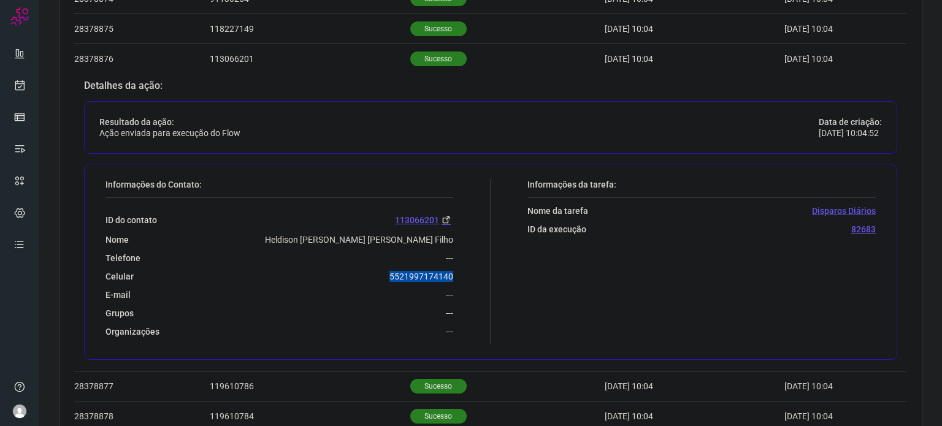
click at [456, 274] on div "Informações do Contato: ID do contato 113066201 Nome Heldison [PERSON_NAME] [PE…" at bounding box center [294, 262] width 391 height 166
copy p "5521997174140"
click at [33, 74] on div at bounding box center [19, 213] width 39 height 426
click at [20, 79] on icon at bounding box center [19, 85] width 13 height 12
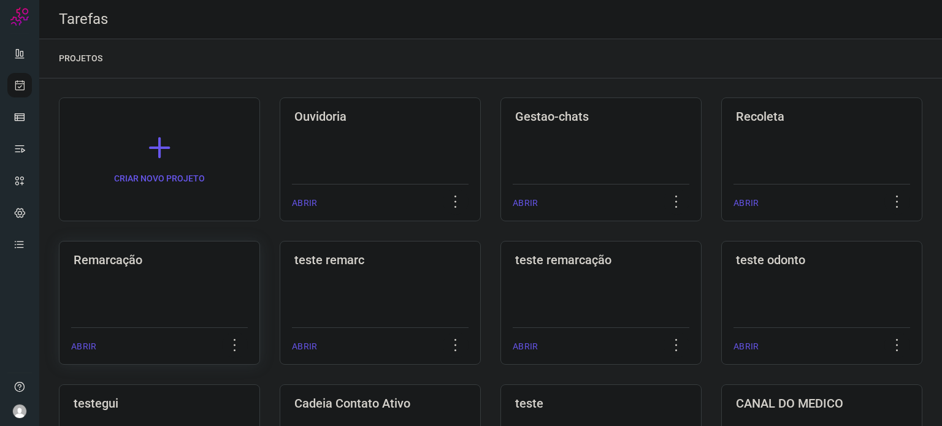
click at [280, 286] on div "Remarcação ABRIR" at bounding box center [380, 303] width 201 height 124
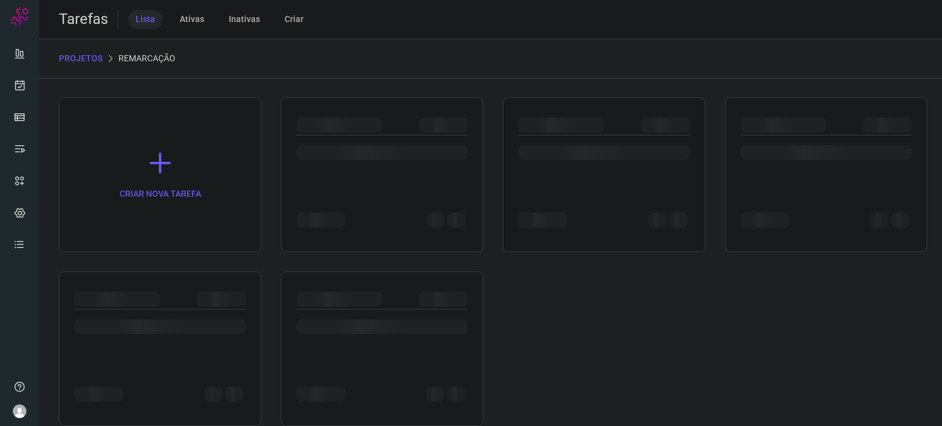
drag, startPoint x: 182, startPoint y: 289, endPoint x: 198, endPoint y: 281, distance: 17.8
click at [183, 285] on div at bounding box center [160, 349] width 202 height 155
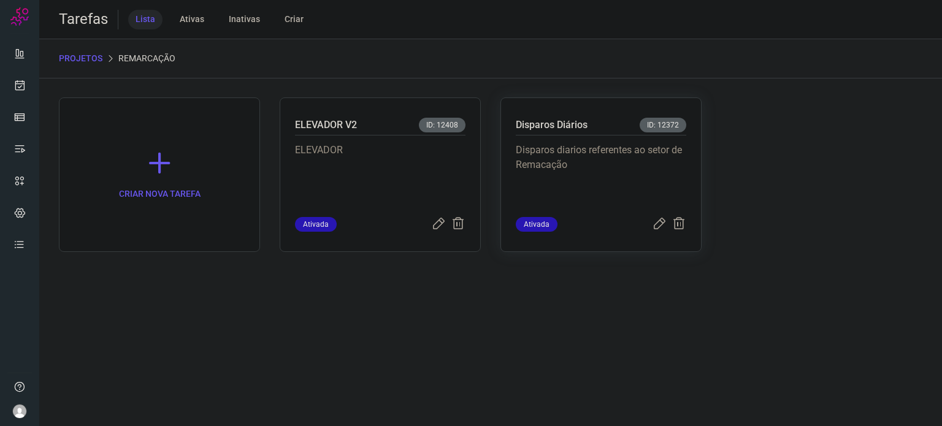
click at [629, 160] on p "Disparos diarios referentes ao setor de Remacação" at bounding box center [601, 173] width 171 height 61
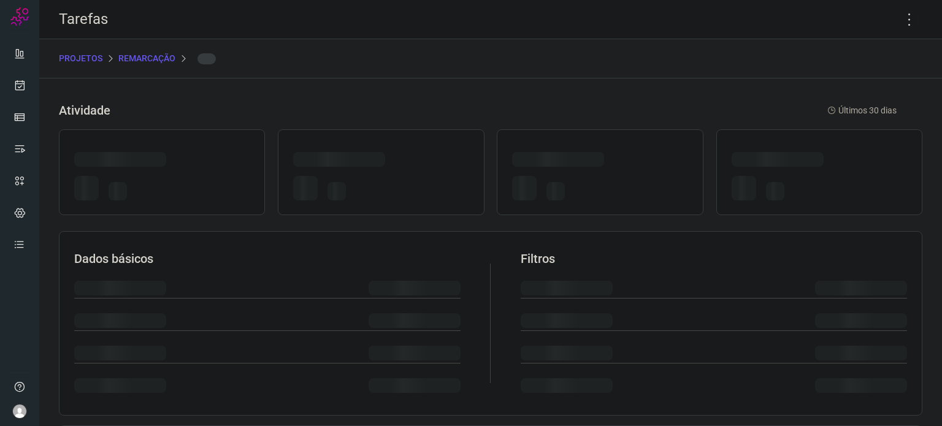
click at [629, 159] on div at bounding box center [599, 161] width 175 height 19
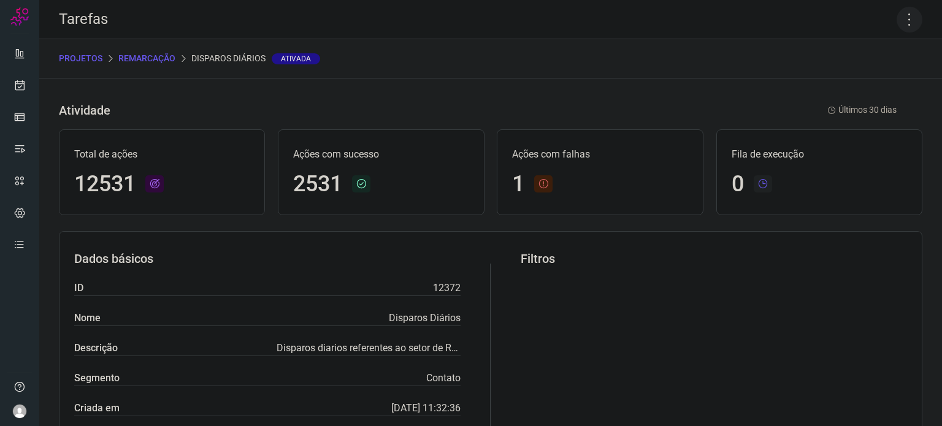
click at [905, 25] on icon at bounding box center [910, 20] width 26 height 26
click at [884, 78] on li "Executar" at bounding box center [857, 81] width 112 height 20
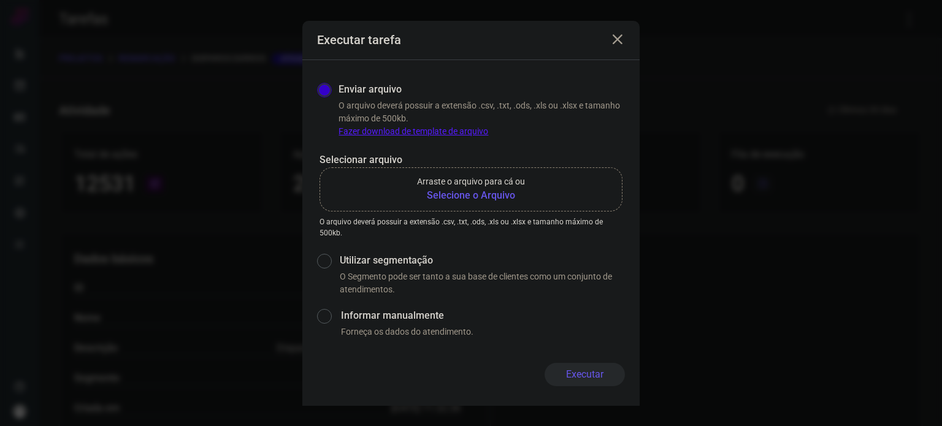
click at [505, 192] on b "Selecione o Arquivo" at bounding box center [471, 195] width 108 height 15
click at [0, 0] on input "Arraste o arquivo para cá ou Selecione o Arquivo" at bounding box center [0, 0] width 0 height 0
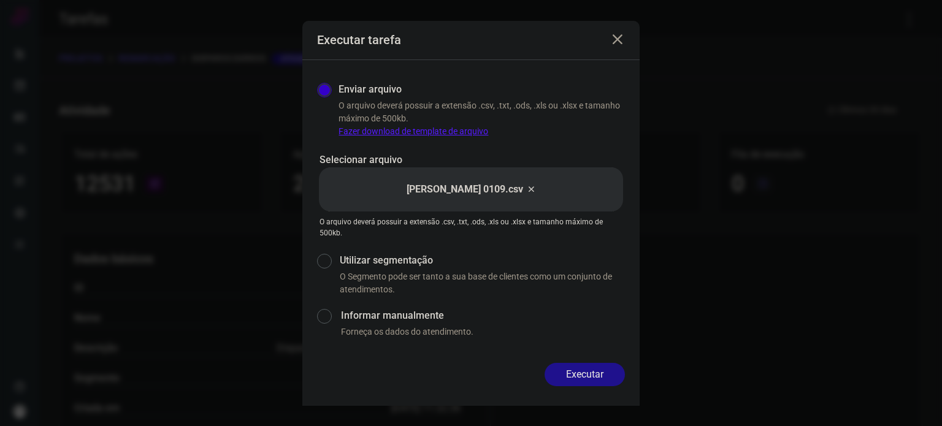
click at [599, 369] on button "Executar" at bounding box center [585, 374] width 80 height 23
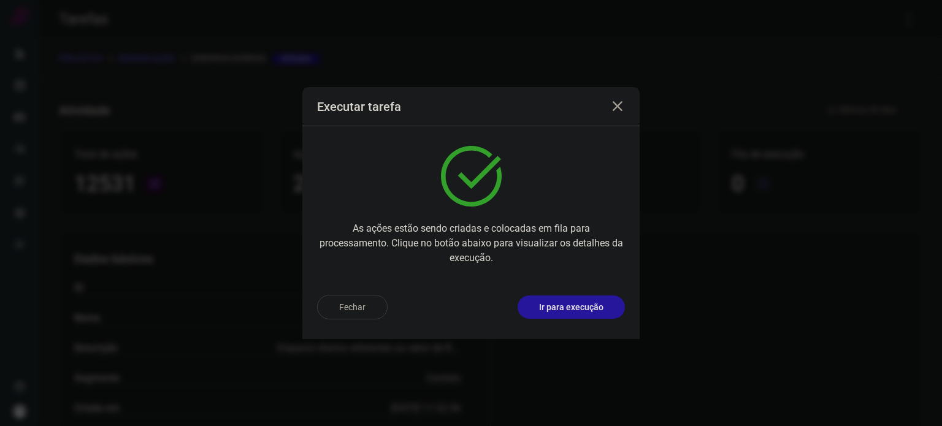
click at [591, 299] on button "Ir para execução" at bounding box center [571, 307] width 107 height 23
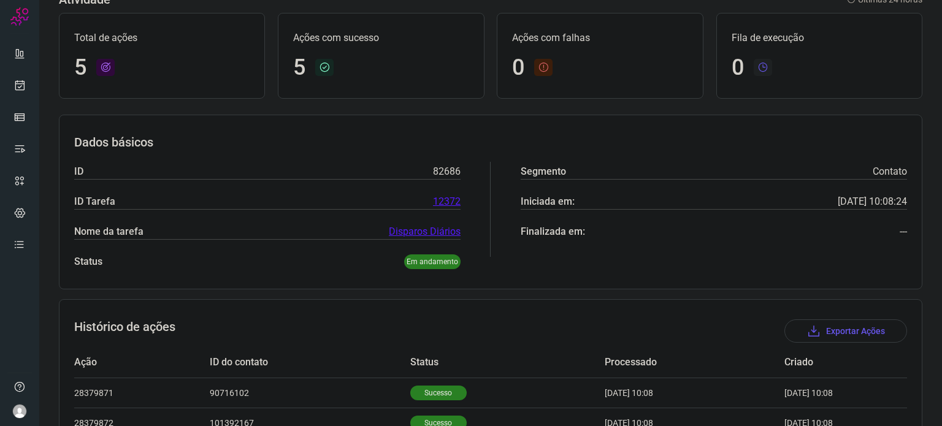
scroll to position [229, 0]
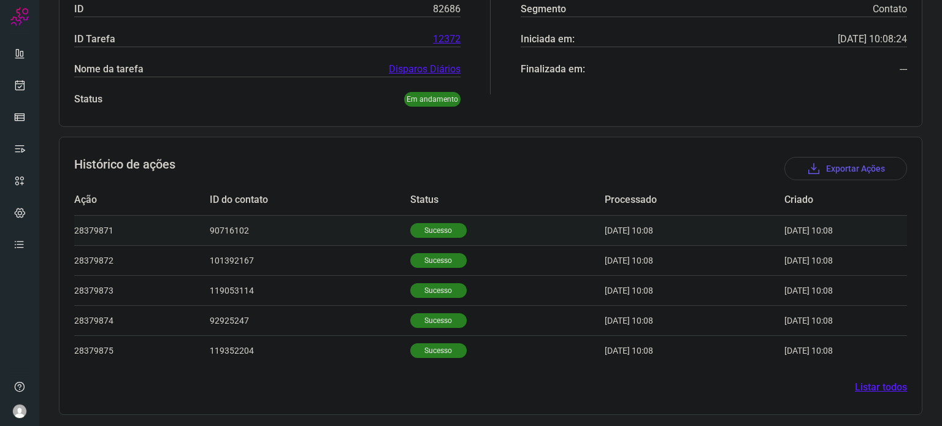
click at [410, 230] on p "Sucesso" at bounding box center [438, 230] width 56 height 15
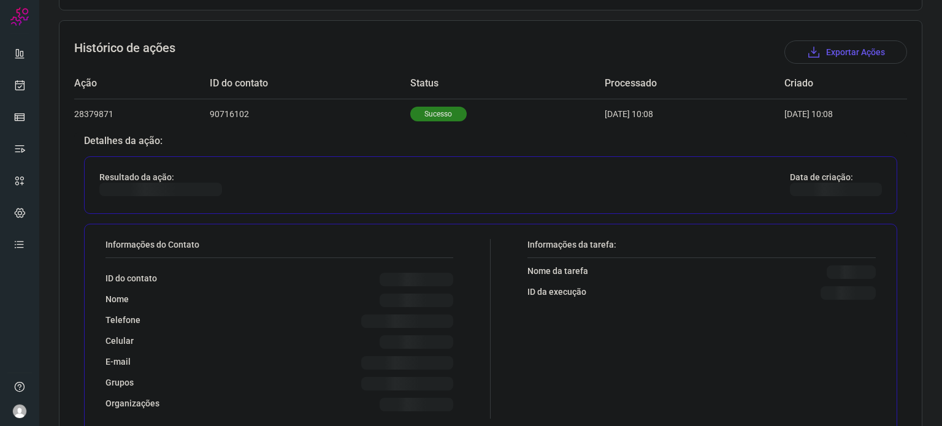
scroll to position [474, 0]
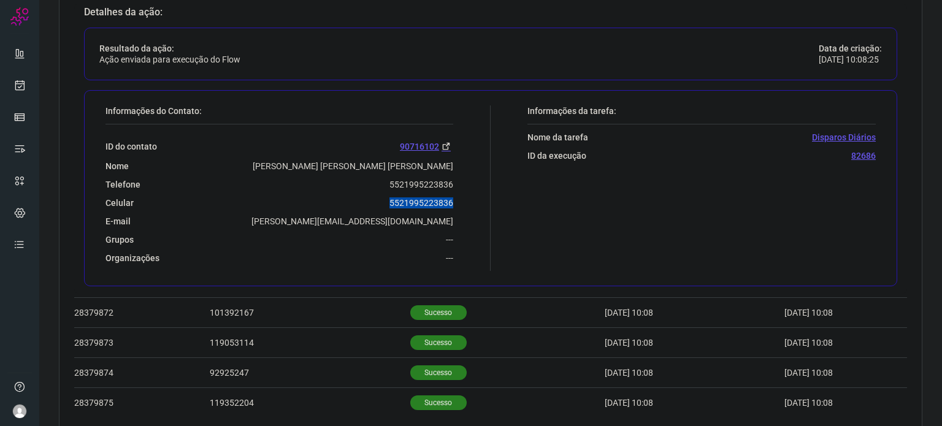
drag, startPoint x: 381, startPoint y: 203, endPoint x: 459, endPoint y: 199, distance: 78.0
click at [459, 199] on div "Informações do Contato: ID do contato 90716102 Nome [PERSON_NAME] [PERSON_NAME]…" at bounding box center [294, 188] width 391 height 166
copy p "5521995223836"
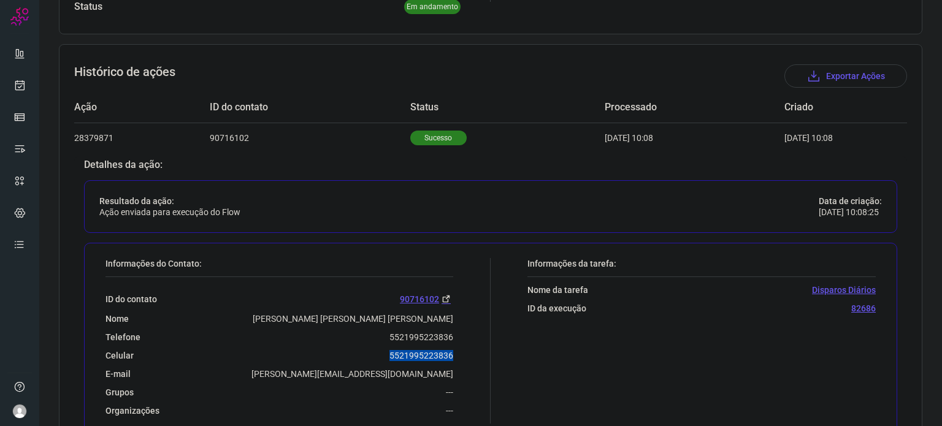
scroll to position [229, 0]
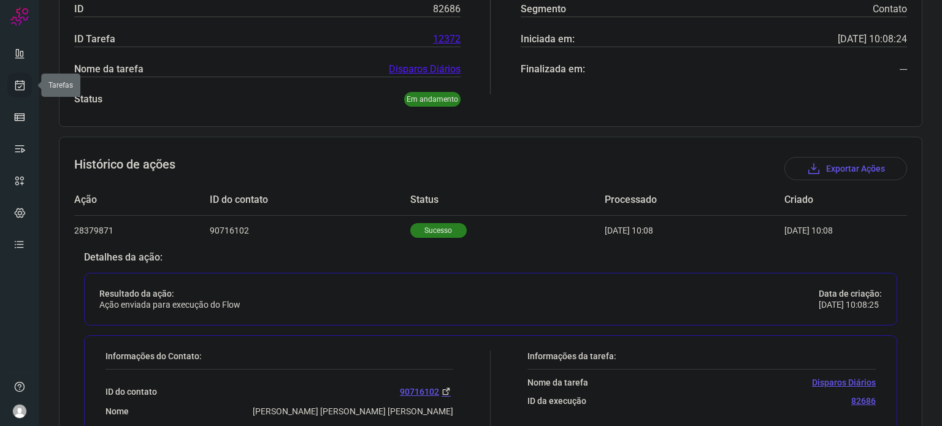
click at [25, 93] on link at bounding box center [19, 85] width 25 height 25
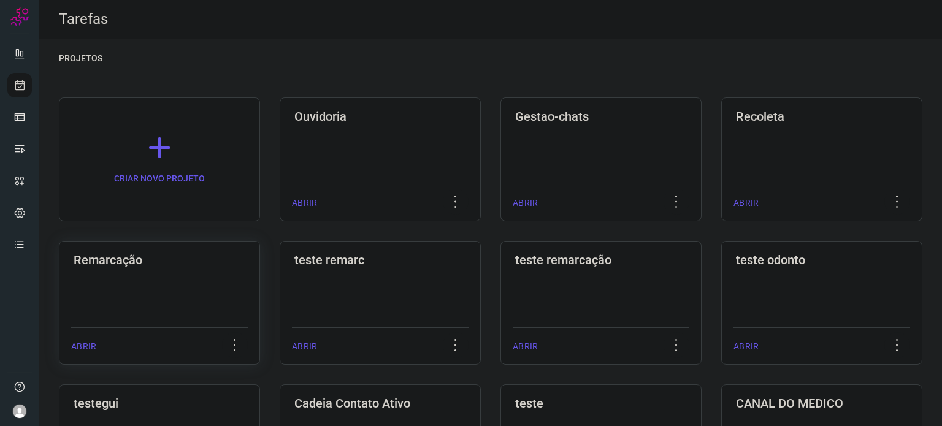
click at [280, 282] on div "Remarcação ABRIR" at bounding box center [380, 303] width 201 height 124
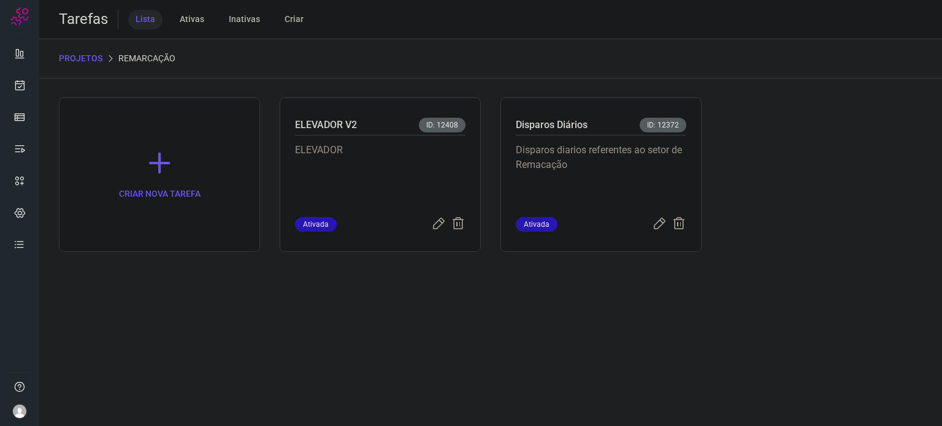
click at [538, 183] on p "Disparos diarios referentes ao setor de Remacação" at bounding box center [601, 173] width 171 height 61
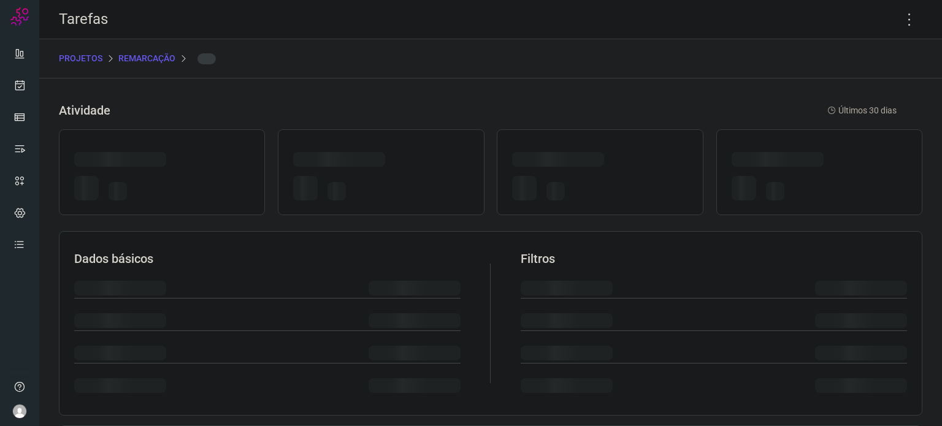
click at [538, 183] on div at bounding box center [599, 190] width 175 height 29
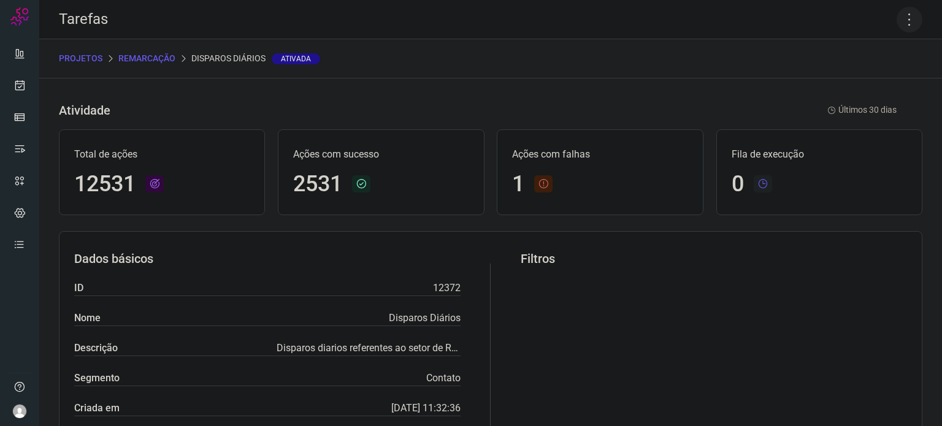
click at [897, 20] on icon at bounding box center [910, 20] width 26 height 26
click at [865, 87] on li "Executar" at bounding box center [857, 81] width 112 height 20
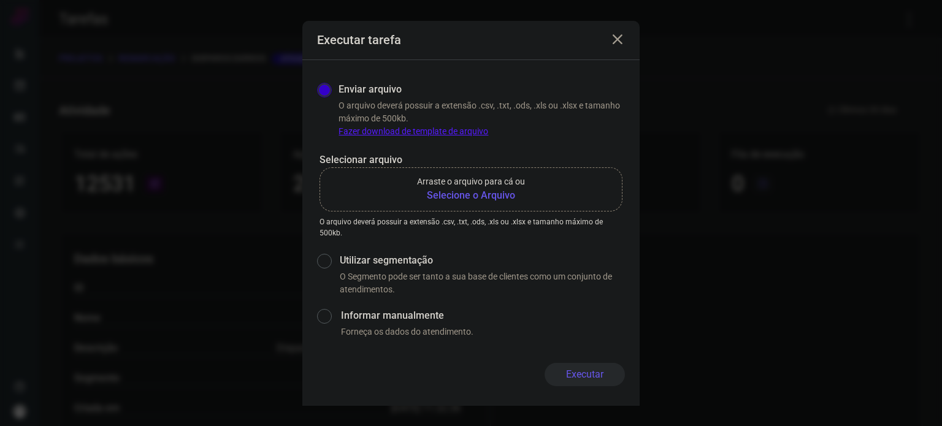
click at [480, 195] on b "Selecione o Arquivo" at bounding box center [471, 195] width 108 height 15
click at [0, 0] on input "Arraste o arquivo para cá ou Selecione o Arquivo" at bounding box center [0, 0] width 0 height 0
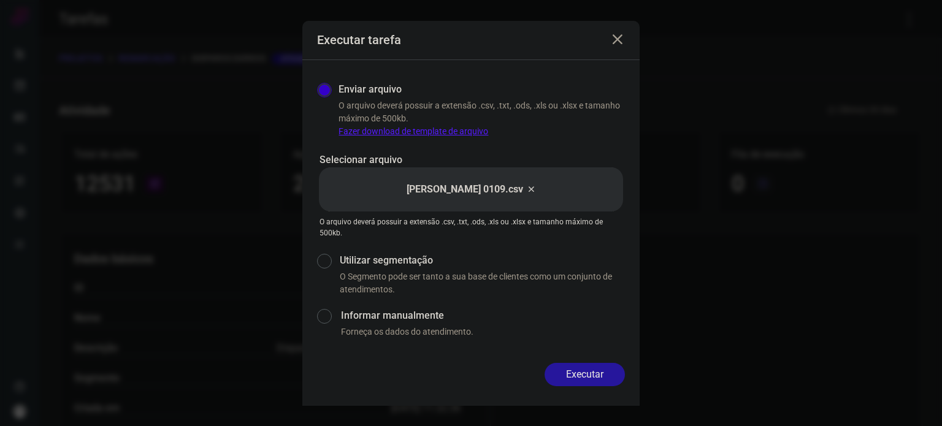
click at [579, 385] on button "Executar" at bounding box center [585, 374] width 80 height 23
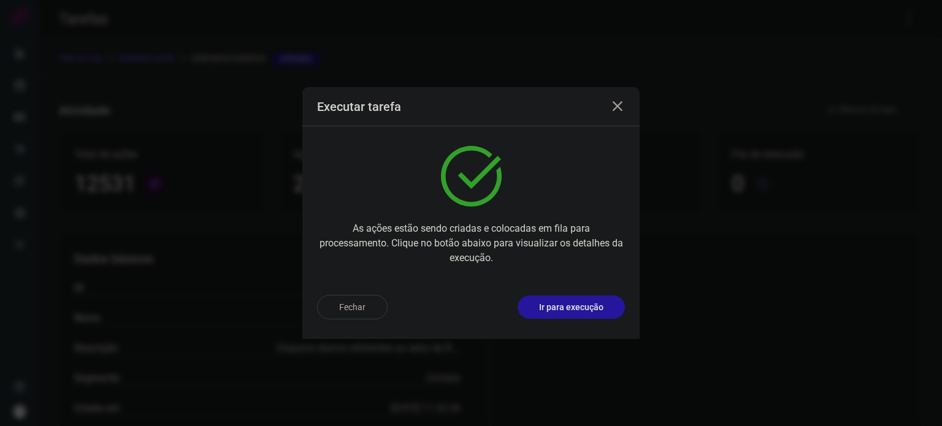
click at [593, 304] on p "Ir para execução" at bounding box center [571, 307] width 64 height 13
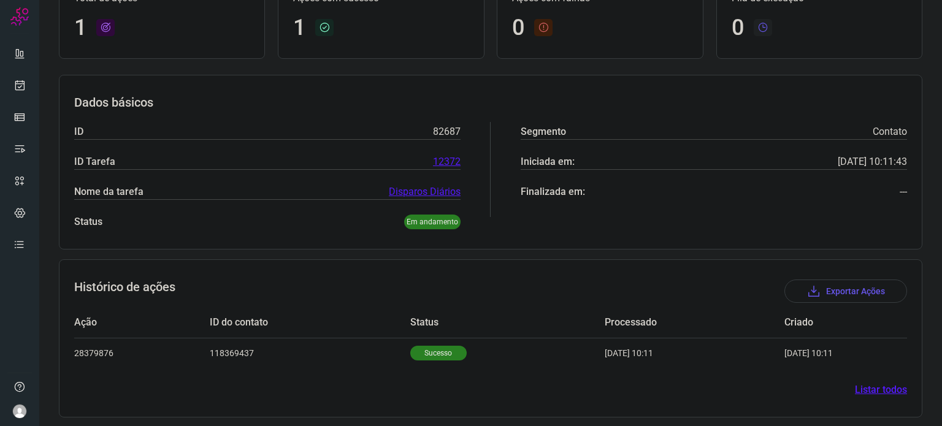
scroll to position [109, 0]
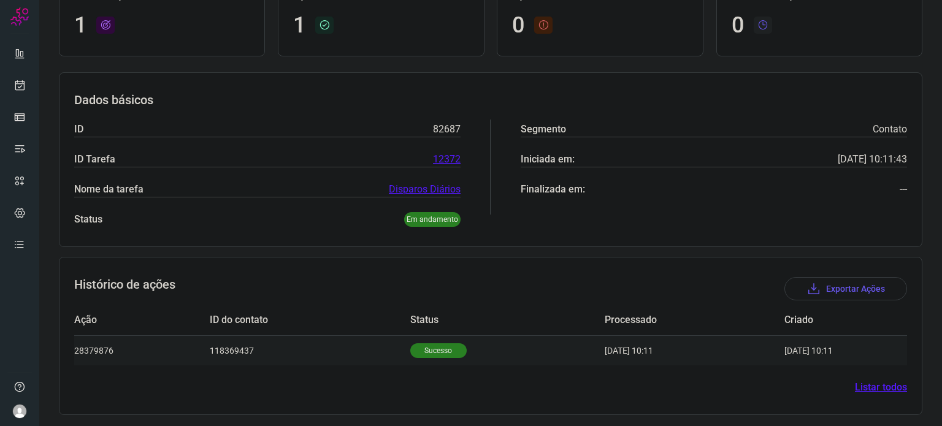
click at [427, 351] on p "Sucesso" at bounding box center [438, 350] width 56 height 15
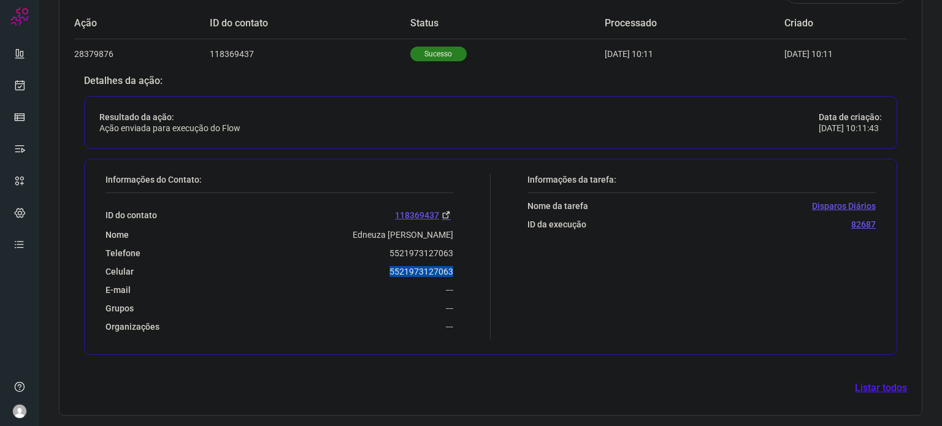
drag, startPoint x: 445, startPoint y: 275, endPoint x: 459, endPoint y: 267, distance: 16.2
click at [459, 267] on div "Informações do Contato: ID do contato 118369437 Nome [PERSON_NAME] Telefone 552…" at bounding box center [294, 257] width 391 height 166
copy p "5521973127063"
click at [19, 83] on icon at bounding box center [19, 85] width 13 height 12
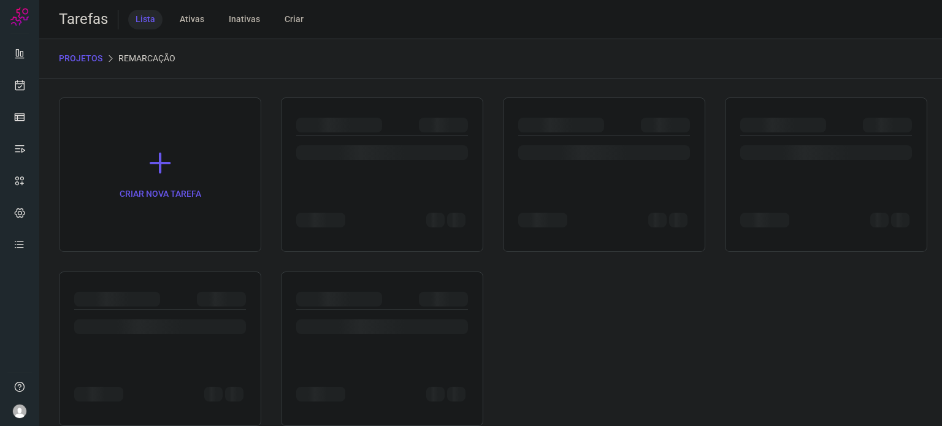
click at [132, 262] on div "CRIAR NOVA TAREFA" at bounding box center [491, 262] width 864 height 329
click at [163, 324] on div at bounding box center [160, 327] width 172 height 15
click at [163, 324] on div "Tarefas Lista Ativas Inativas Criar PROJETOS Remarcação CRIAR NOVA TAREFA Exclu…" at bounding box center [490, 213] width 903 height 426
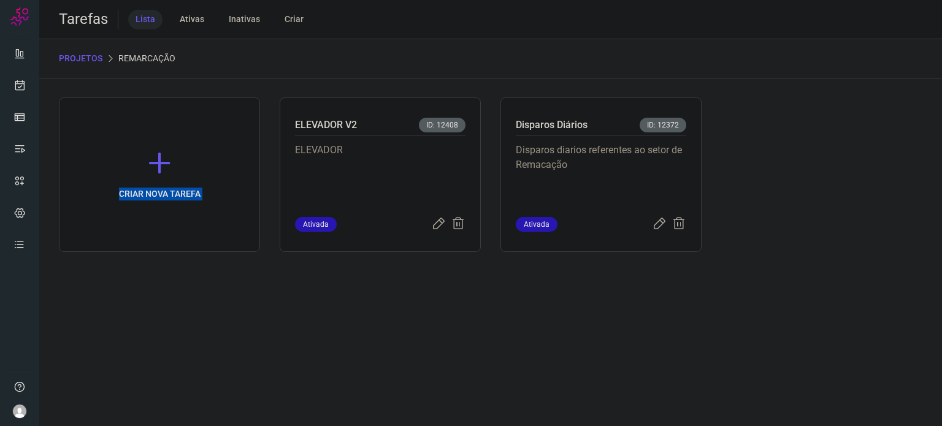
click at [164, 324] on div "Tarefas Lista Ativas Inativas Criar PROJETOS Remarcação CRIAR NOVA TAREFA ELEVA…" at bounding box center [490, 213] width 903 height 426
click at [569, 160] on p "Disparos diarios referentes ao setor de Remacação" at bounding box center [601, 173] width 171 height 61
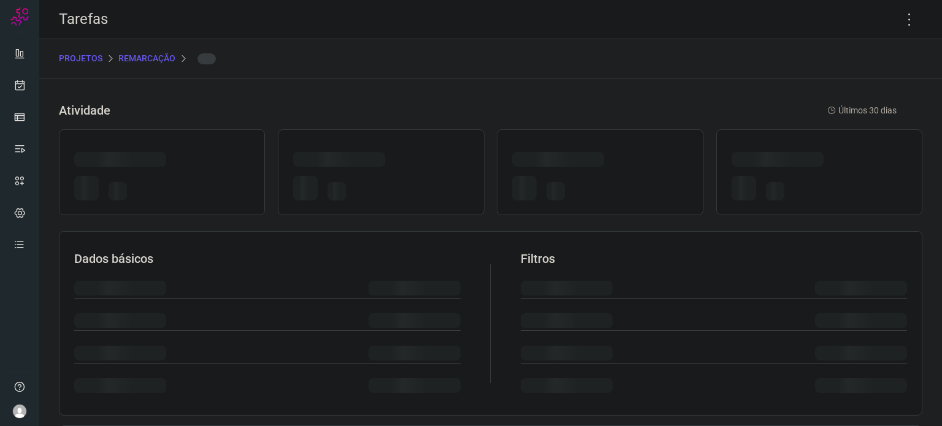
click at [569, 160] on div at bounding box center [558, 159] width 92 height 15
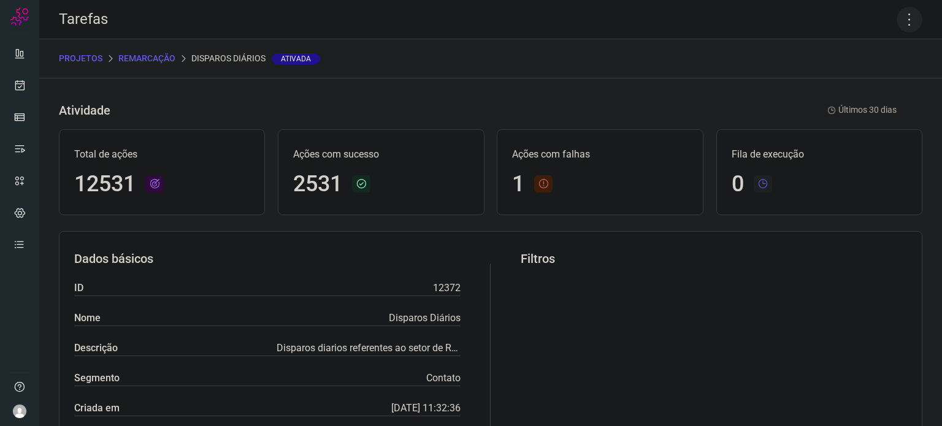
click at [905, 20] on icon at bounding box center [910, 20] width 26 height 26
click at [856, 82] on li "Executar" at bounding box center [857, 81] width 112 height 20
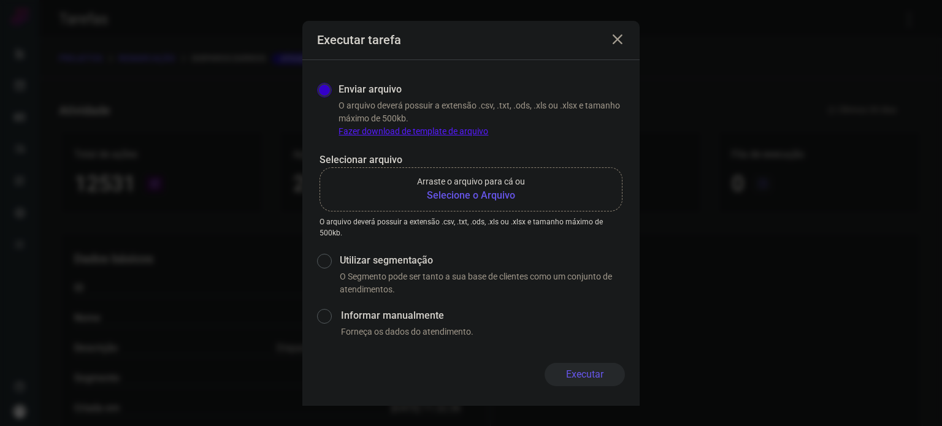
click at [443, 203] on label "Arraste o arquivo para cá ou Selecione o Arquivo" at bounding box center [471, 189] width 303 height 44
click at [0, 0] on input "Arraste o arquivo para cá ou Selecione o Arquivo" at bounding box center [0, 0] width 0 height 0
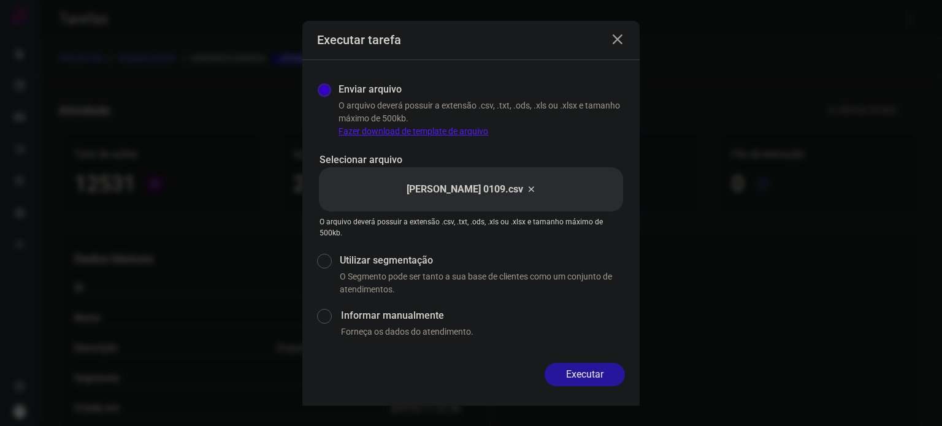
click at [575, 372] on button "Executar" at bounding box center [585, 374] width 80 height 23
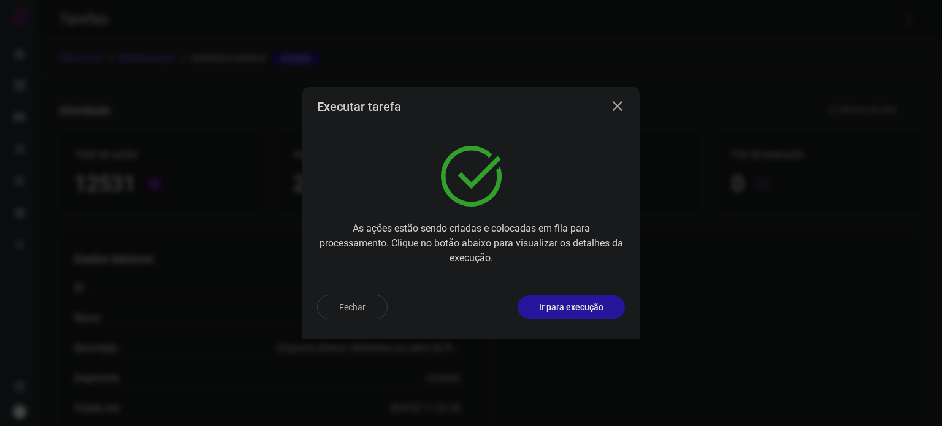
click at [581, 301] on p "Ir para execução" at bounding box center [571, 307] width 64 height 13
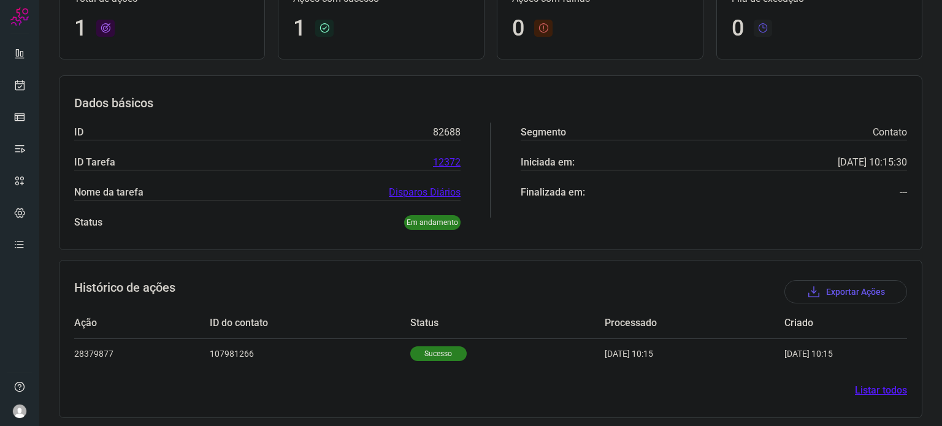
scroll to position [109, 0]
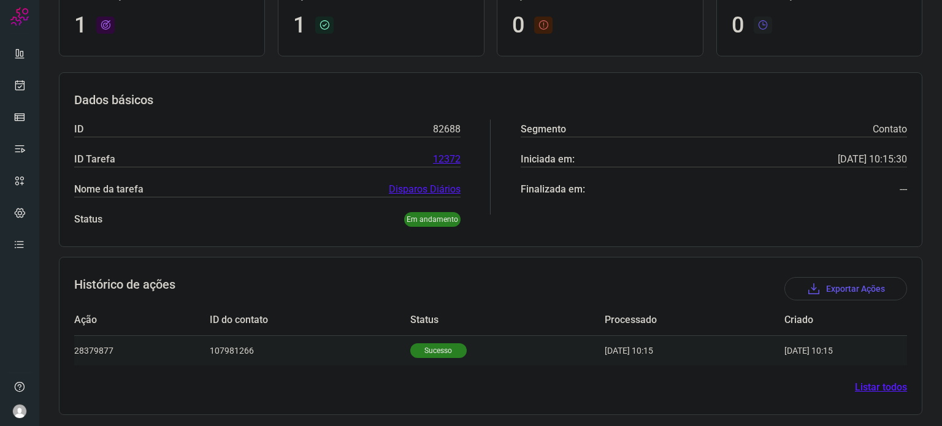
click at [432, 353] on p "Sucesso" at bounding box center [438, 350] width 56 height 15
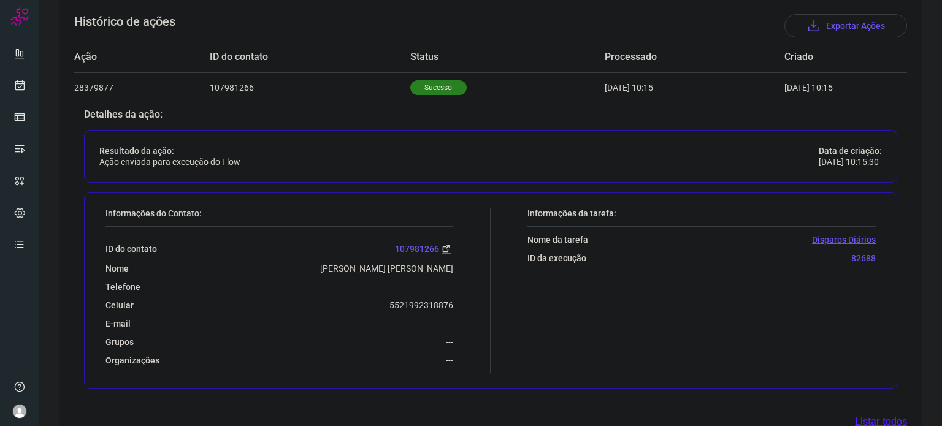
scroll to position [405, 0]
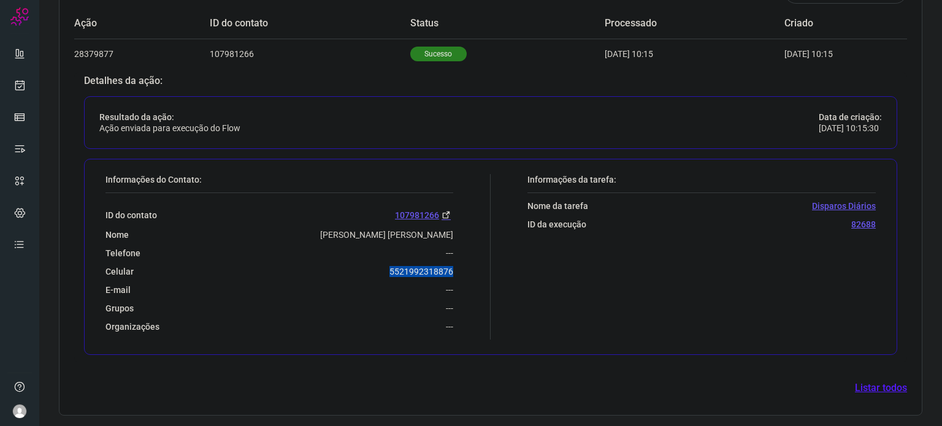
drag, startPoint x: 426, startPoint y: 270, endPoint x: 459, endPoint y: 269, distance: 33.1
click at [459, 269] on div "Informações do Contato: ID do contato 107981266 Nome [PERSON_NAME] [PERSON_NAME…" at bounding box center [294, 257] width 391 height 166
copy p "5521992318876"
click at [28, 82] on link at bounding box center [19, 85] width 25 height 25
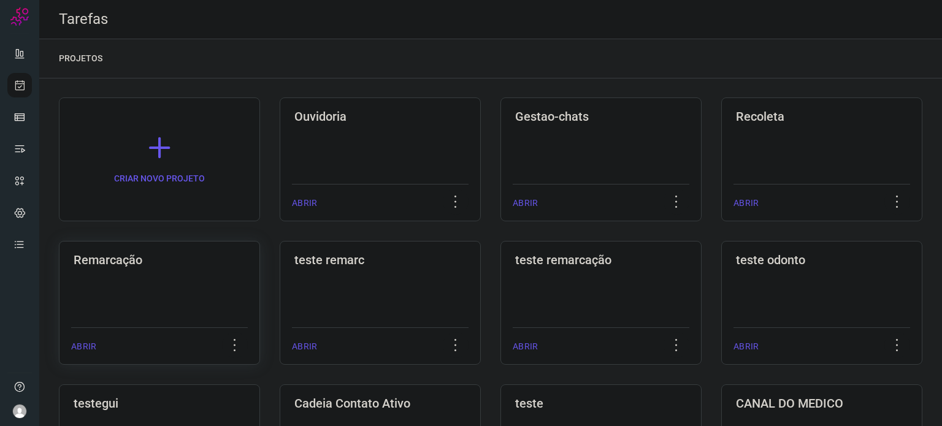
click at [280, 277] on div "Remarcação ABRIR" at bounding box center [380, 303] width 201 height 124
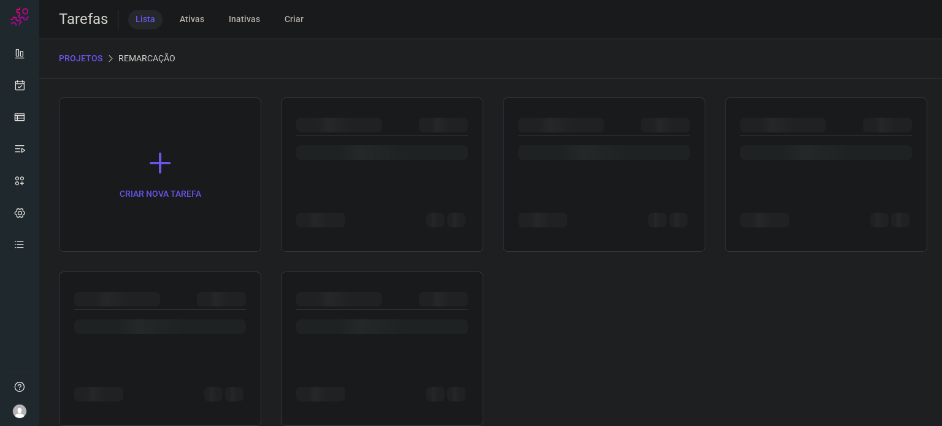
click at [194, 275] on div at bounding box center [160, 349] width 202 height 155
drag, startPoint x: 194, startPoint y: 275, endPoint x: 245, endPoint y: 253, distance: 55.7
click at [194, 275] on div at bounding box center [160, 349] width 202 height 155
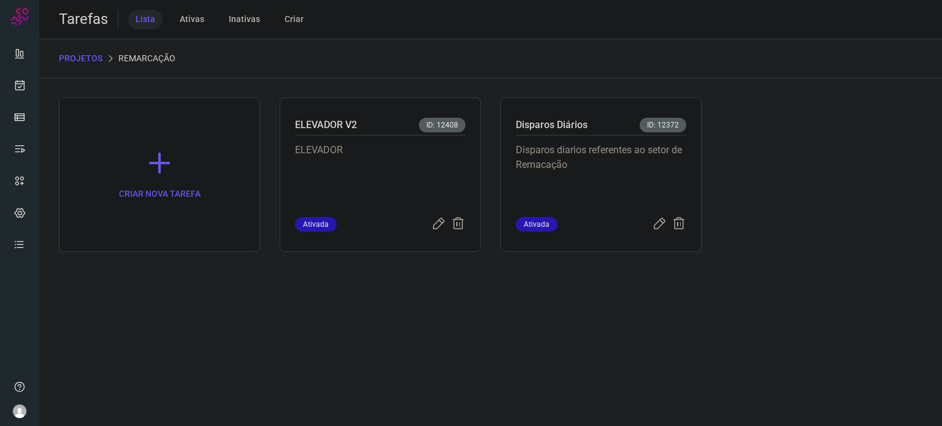
click at [618, 137] on div "Disparos diarios referentes ao setor de Remacação" at bounding box center [601, 177] width 171 height 82
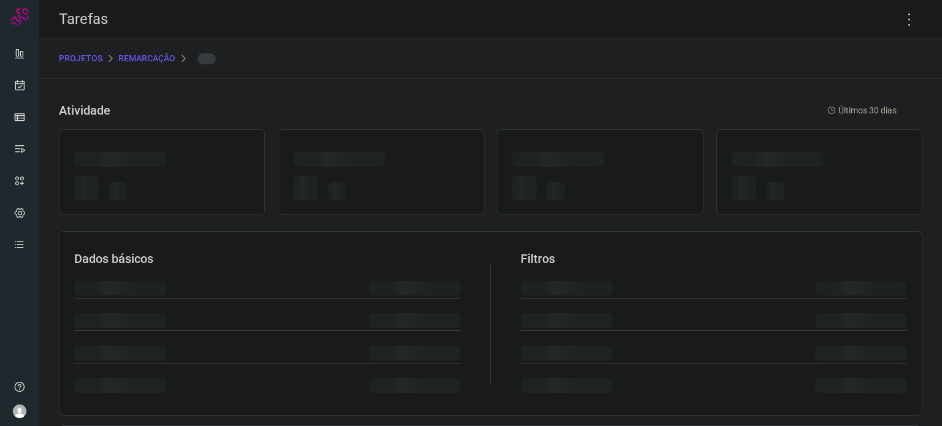
click at [618, 137] on div at bounding box center [600, 172] width 206 height 86
click at [902, 25] on icon at bounding box center [910, 20] width 26 height 26
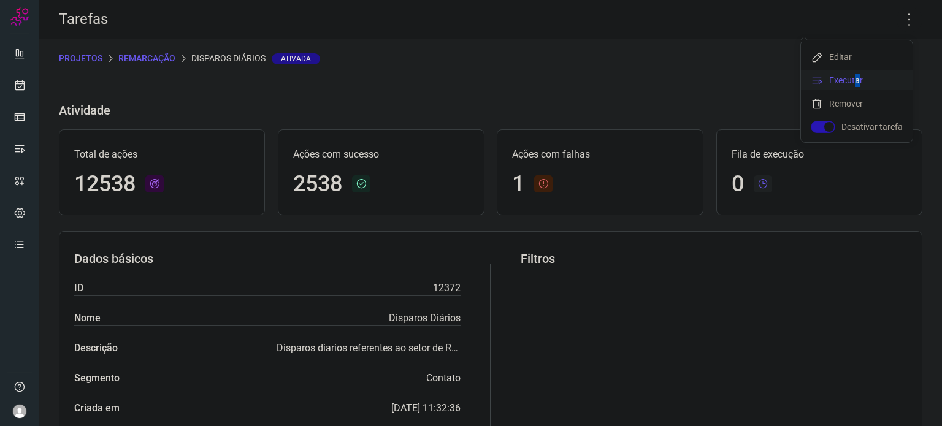
click at [854, 79] on li "Executar" at bounding box center [857, 81] width 112 height 20
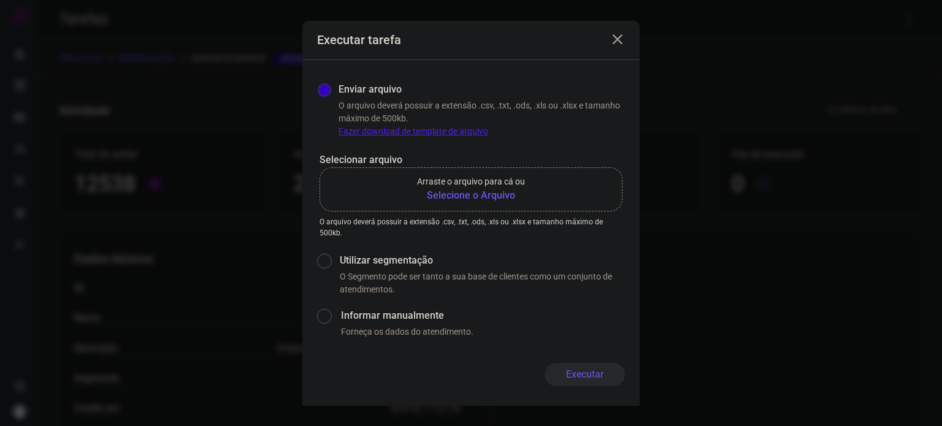
click at [479, 197] on b "Selecione o Arquivo" at bounding box center [471, 195] width 108 height 15
click at [0, 0] on input "Arraste o arquivo para cá ou Selecione o Arquivo" at bounding box center [0, 0] width 0 height 0
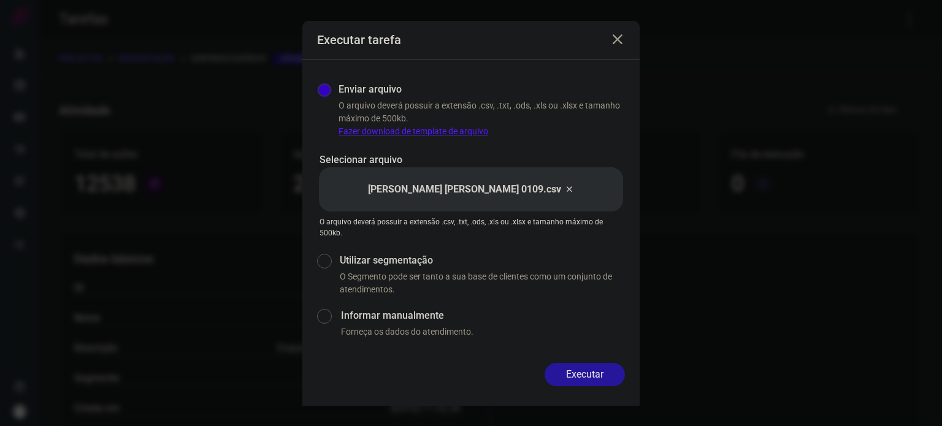
click at [589, 377] on button "Executar" at bounding box center [585, 374] width 80 height 23
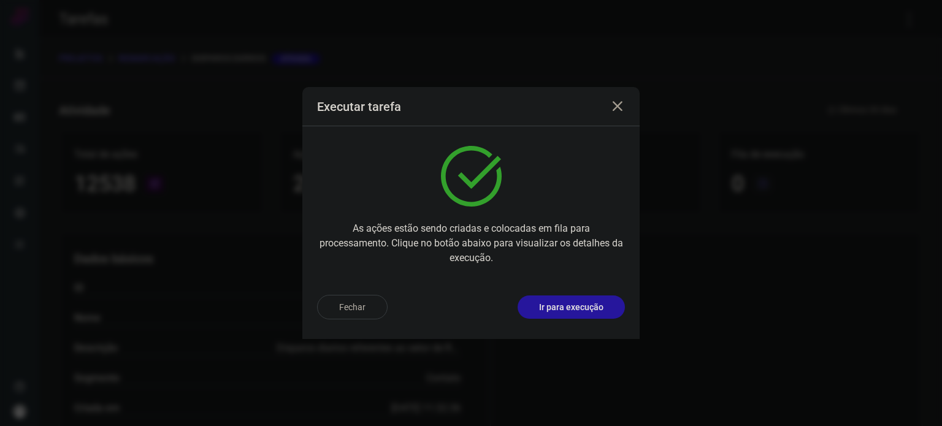
click at [605, 308] on button "Ir para execução" at bounding box center [571, 307] width 107 height 23
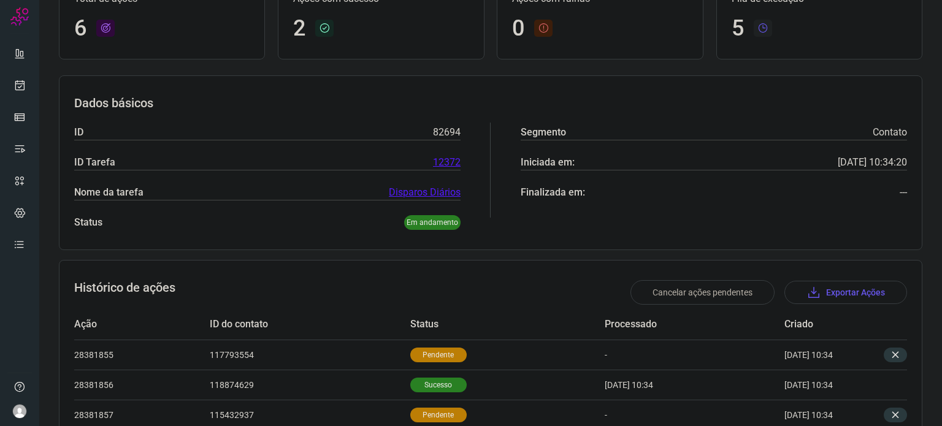
scroll to position [260, 0]
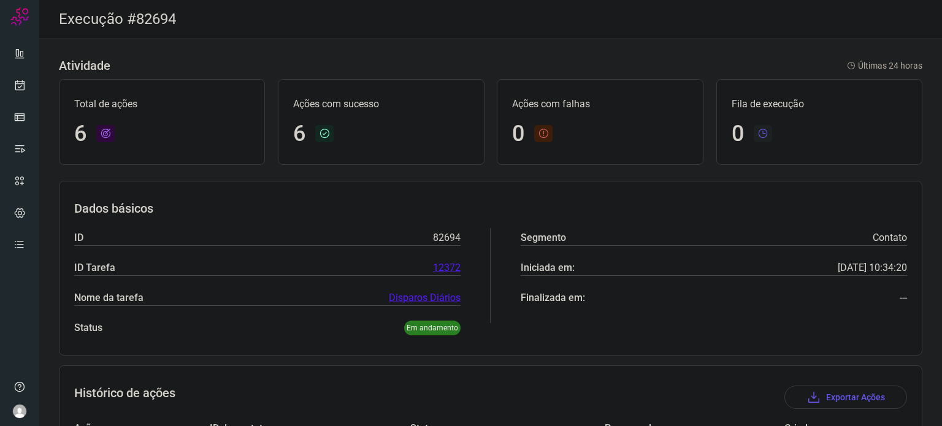
scroll to position [259, 0]
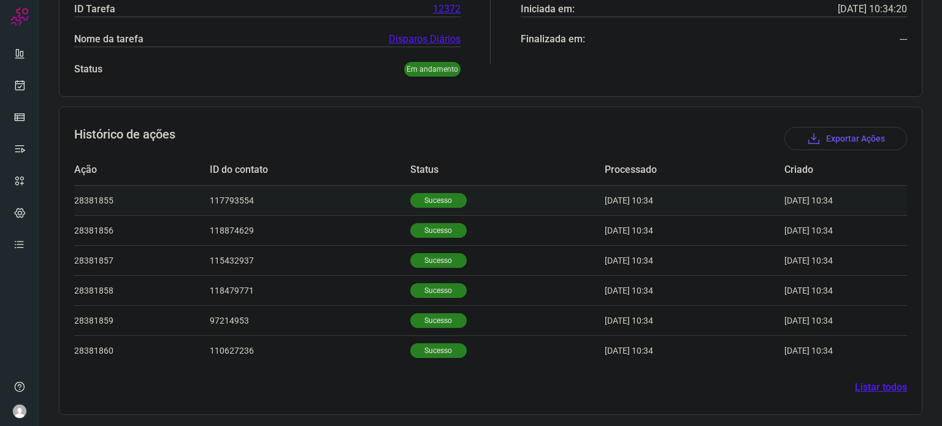
click at [420, 201] on p "Sucesso" at bounding box center [438, 200] width 56 height 15
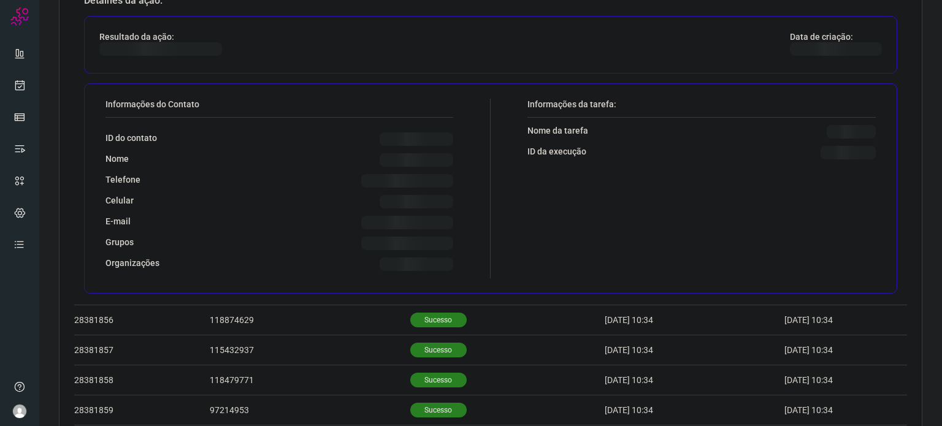
scroll to position [504, 0]
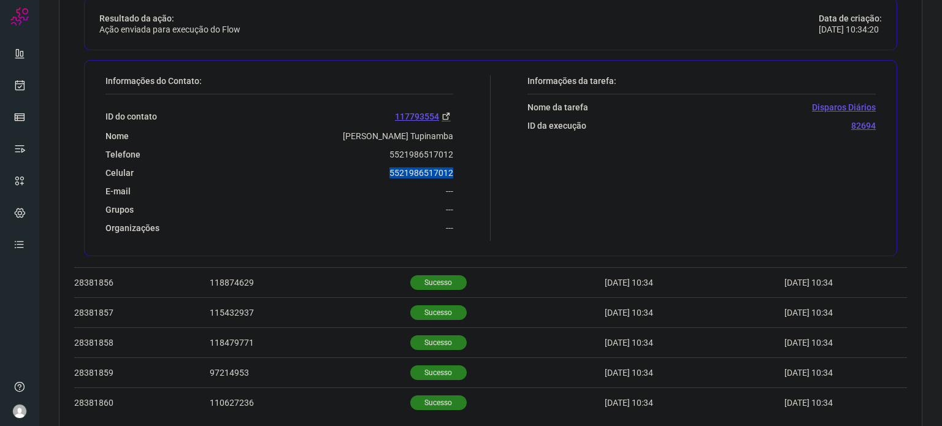
drag, startPoint x: 386, startPoint y: 164, endPoint x: 470, endPoint y: 166, distance: 83.4
click at [470, 166] on div "Informações do Contato: ID do contato 117793554 Nome Claudia V. Tupinamba Telef…" at bounding box center [294, 158] width 391 height 166
copy p "5521986517012"
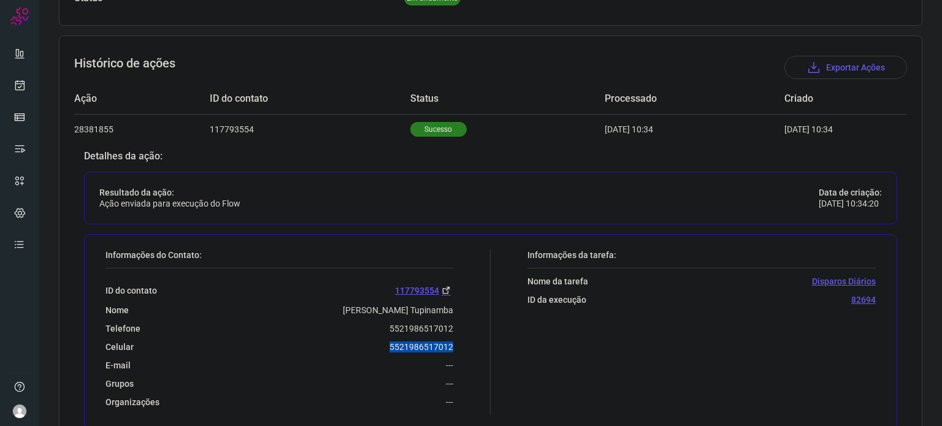
scroll to position [320, 0]
